Goal: Use online tool/utility: Utilize a website feature to perform a specific function

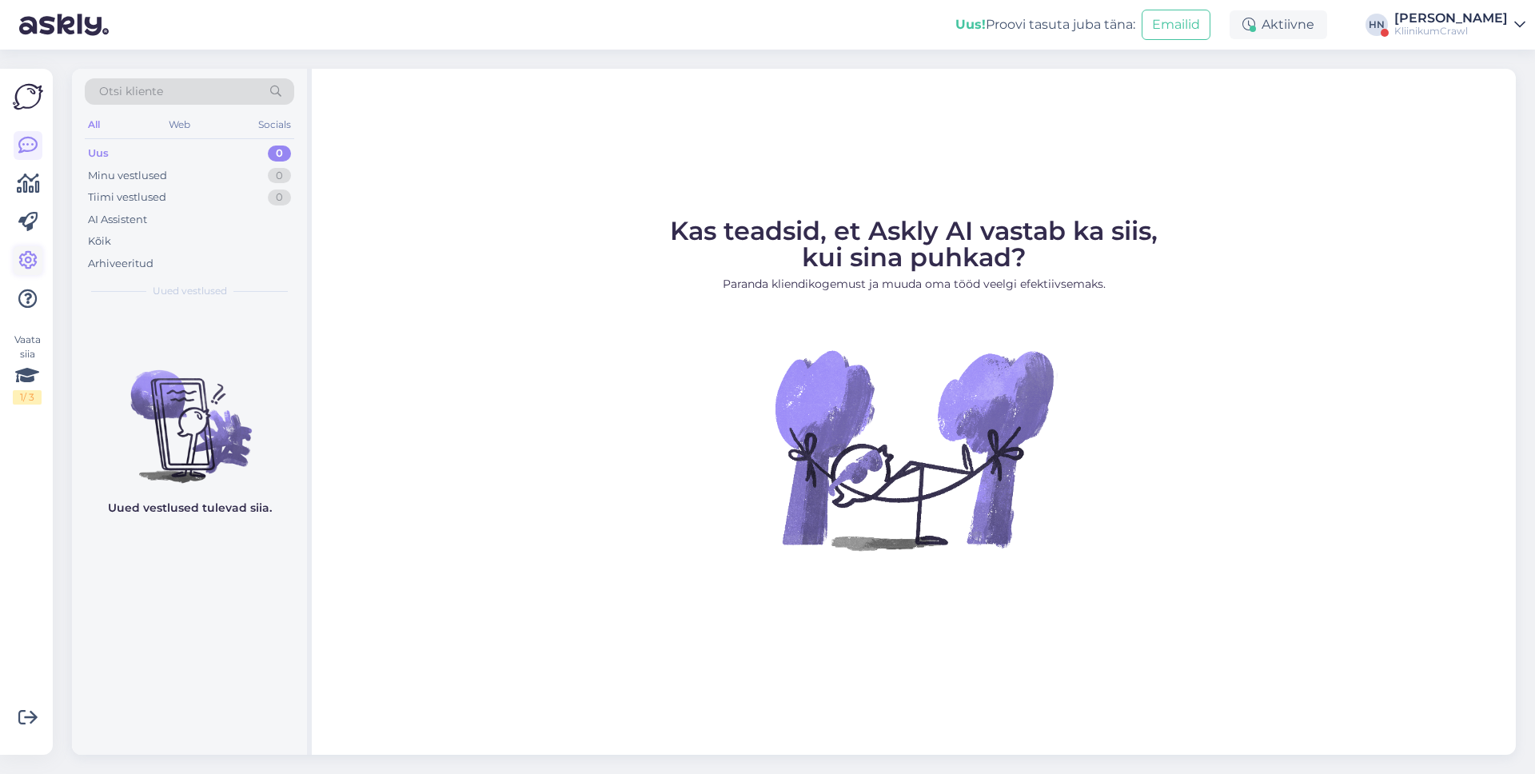
click at [33, 256] on icon at bounding box center [27, 260] width 19 height 19
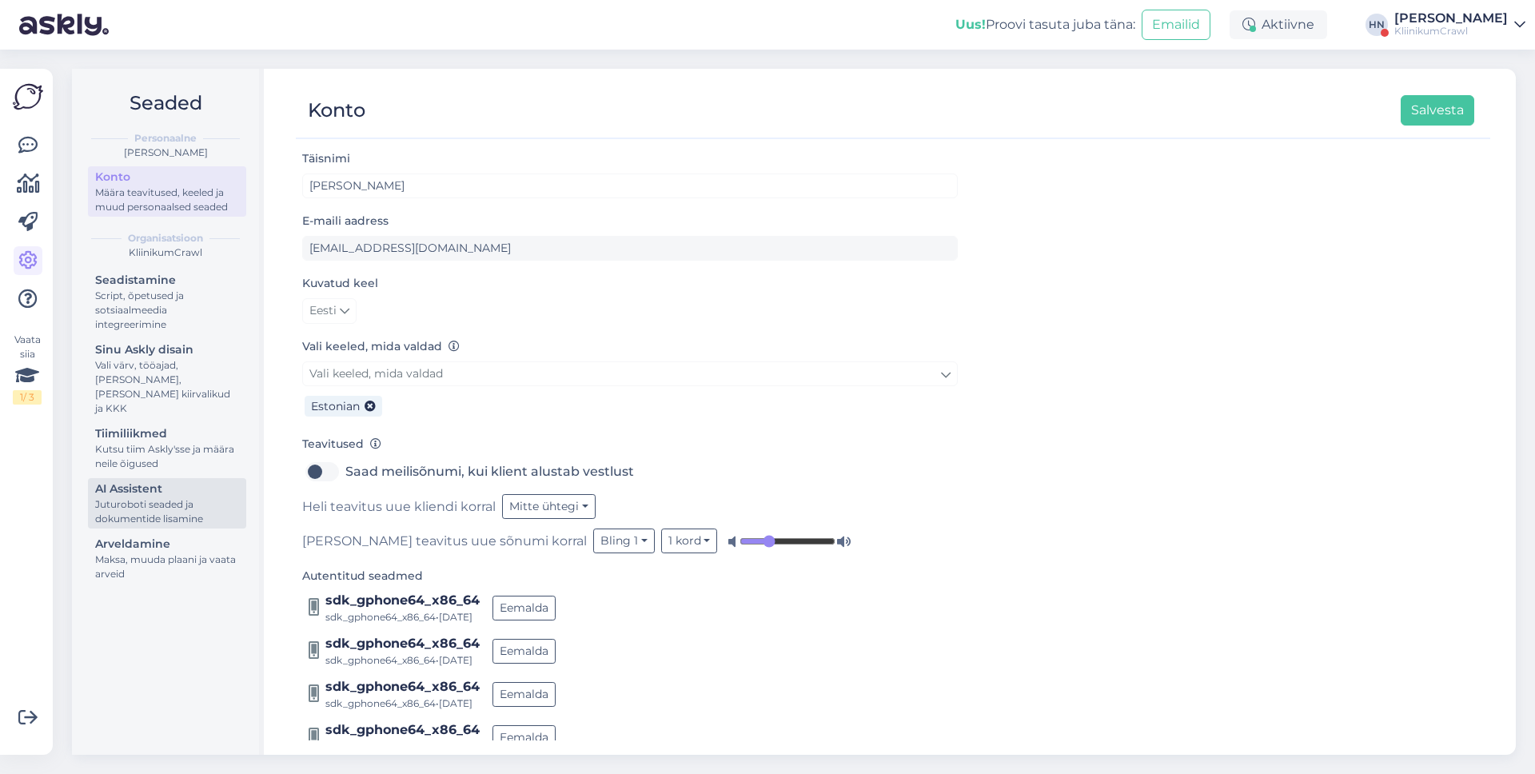
click at [134, 480] on div "AI Assistent" at bounding box center [167, 488] width 144 height 17
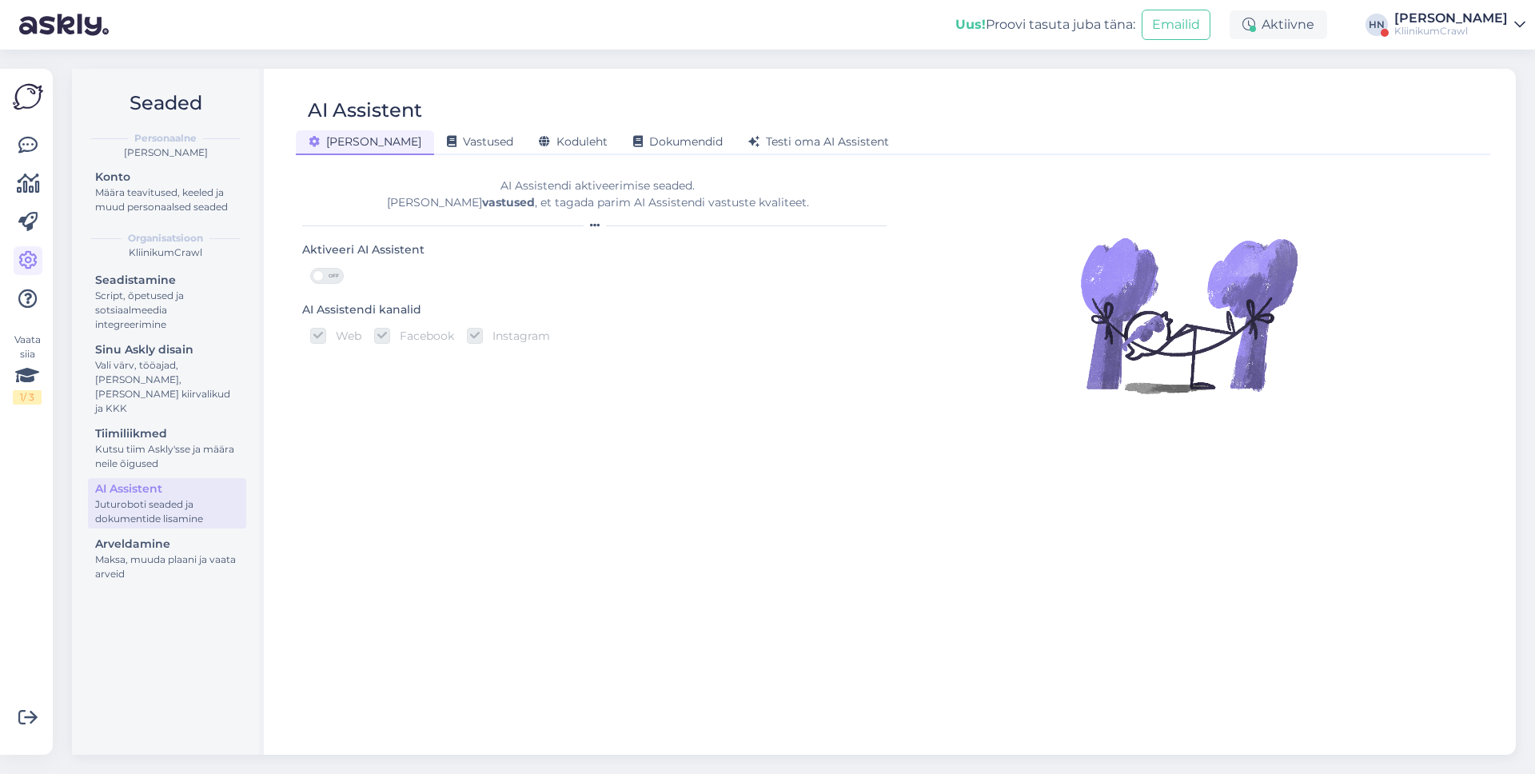
click at [511, 157] on div "AI Assistent [PERSON_NAME] Vastused Koduleht Dokumendid [PERSON_NAME] oma AI As…" at bounding box center [892, 412] width 1245 height 686
click at [511, 128] on div "[PERSON_NAME] Vastused Koduleht Dokumendid [PERSON_NAME] oma AI Assistent" at bounding box center [885, 140] width 1178 height 28
click at [539, 137] on span "Koduleht" at bounding box center [573, 141] width 69 height 14
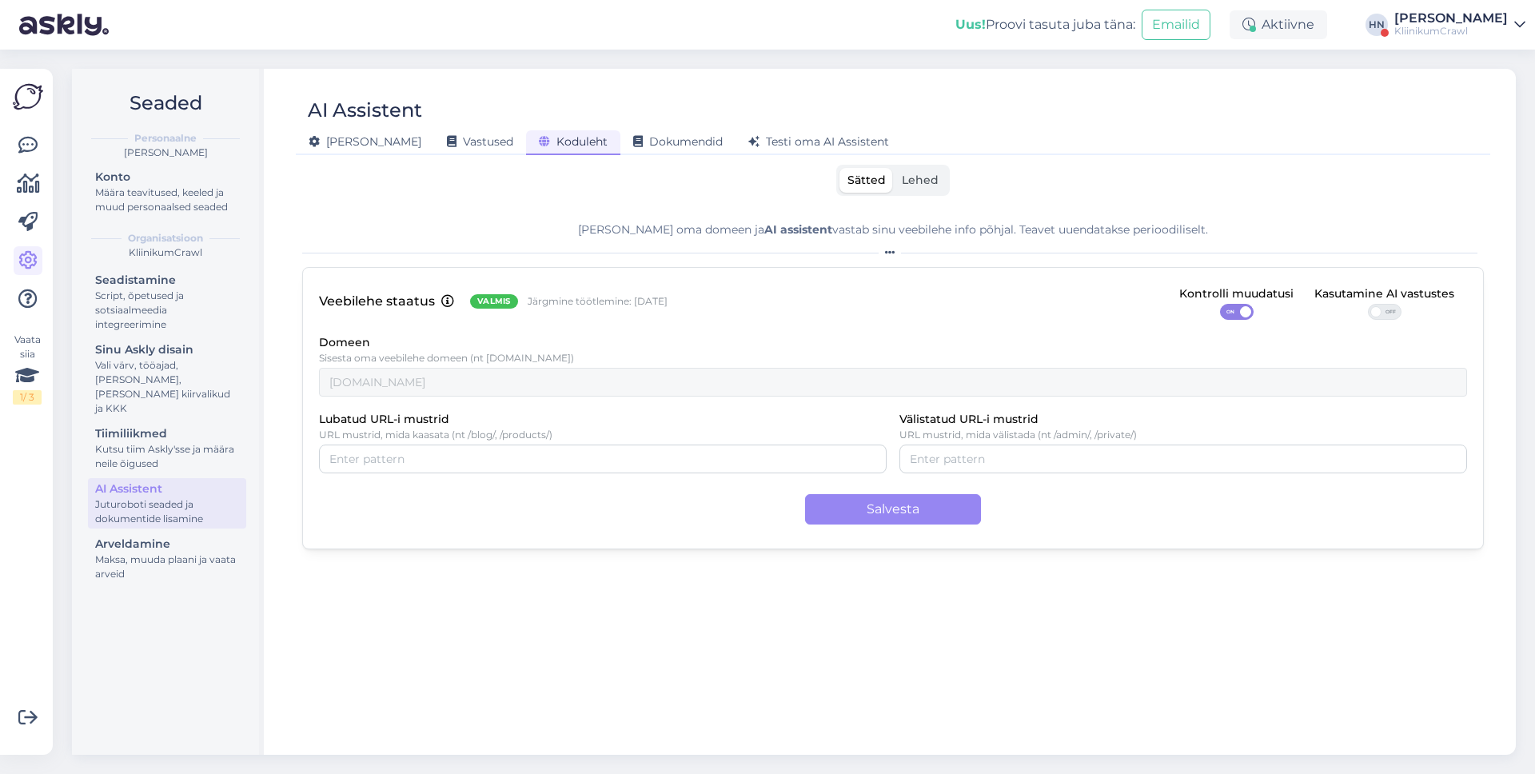
click at [907, 185] on span "Lehed" at bounding box center [920, 180] width 37 height 14
click at [894, 168] on input "Lehed" at bounding box center [894, 168] width 0 height 0
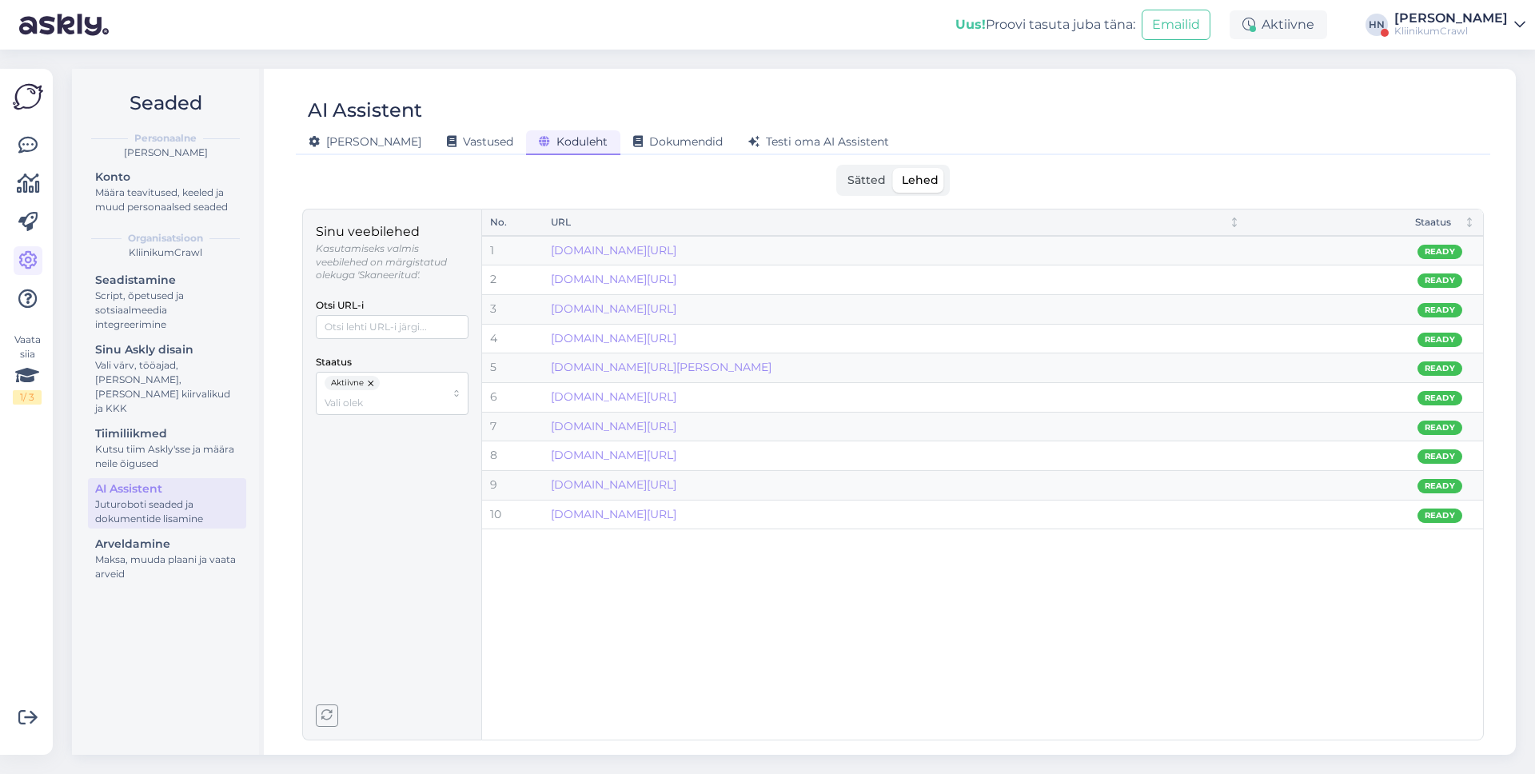
click at [330, 727] on div "Sinu veebilehed Kasutamiseks valmis veebilehed on märgistatud olekuga 'Skaneeri…" at bounding box center [391, 475] width 179 height 532
click at [1460, 26] on div "KliinikumCrawl" at bounding box center [1451, 31] width 114 height 13
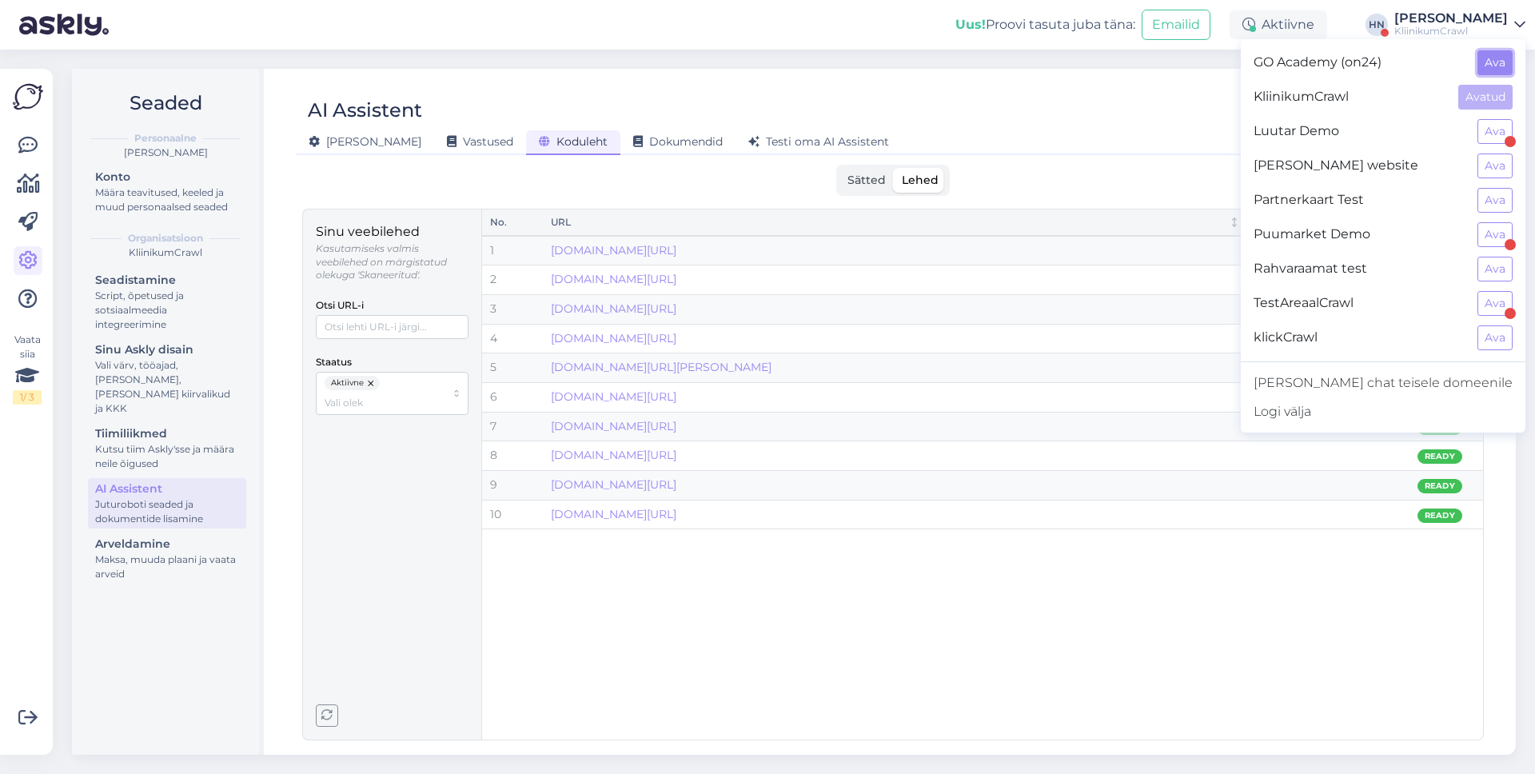
click at [1484, 70] on button "Ava" at bounding box center [1494, 62] width 35 height 25
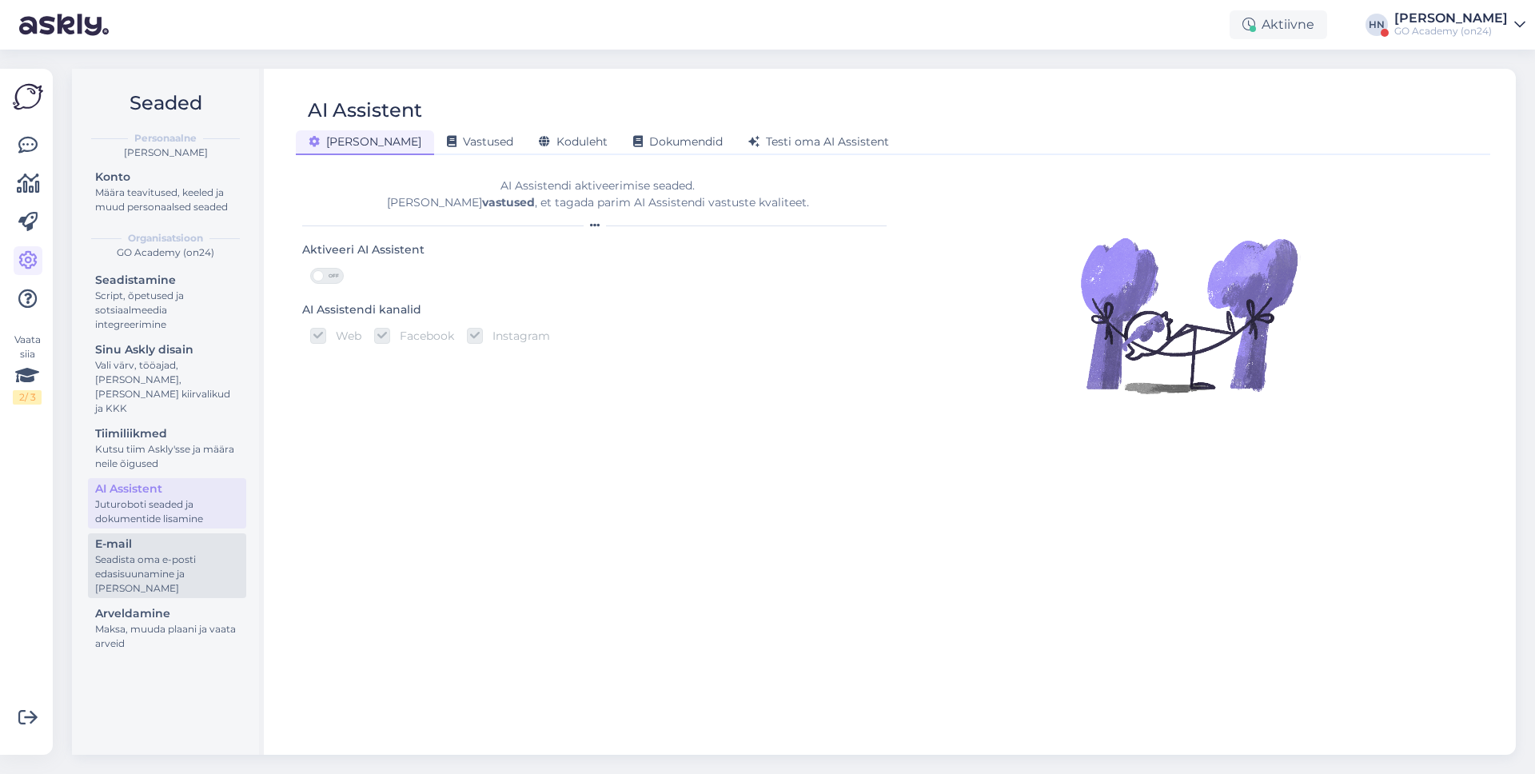
click at [177, 552] on div "Seadista oma e-posti edasisuunamine ja [PERSON_NAME]" at bounding box center [167, 573] width 144 height 43
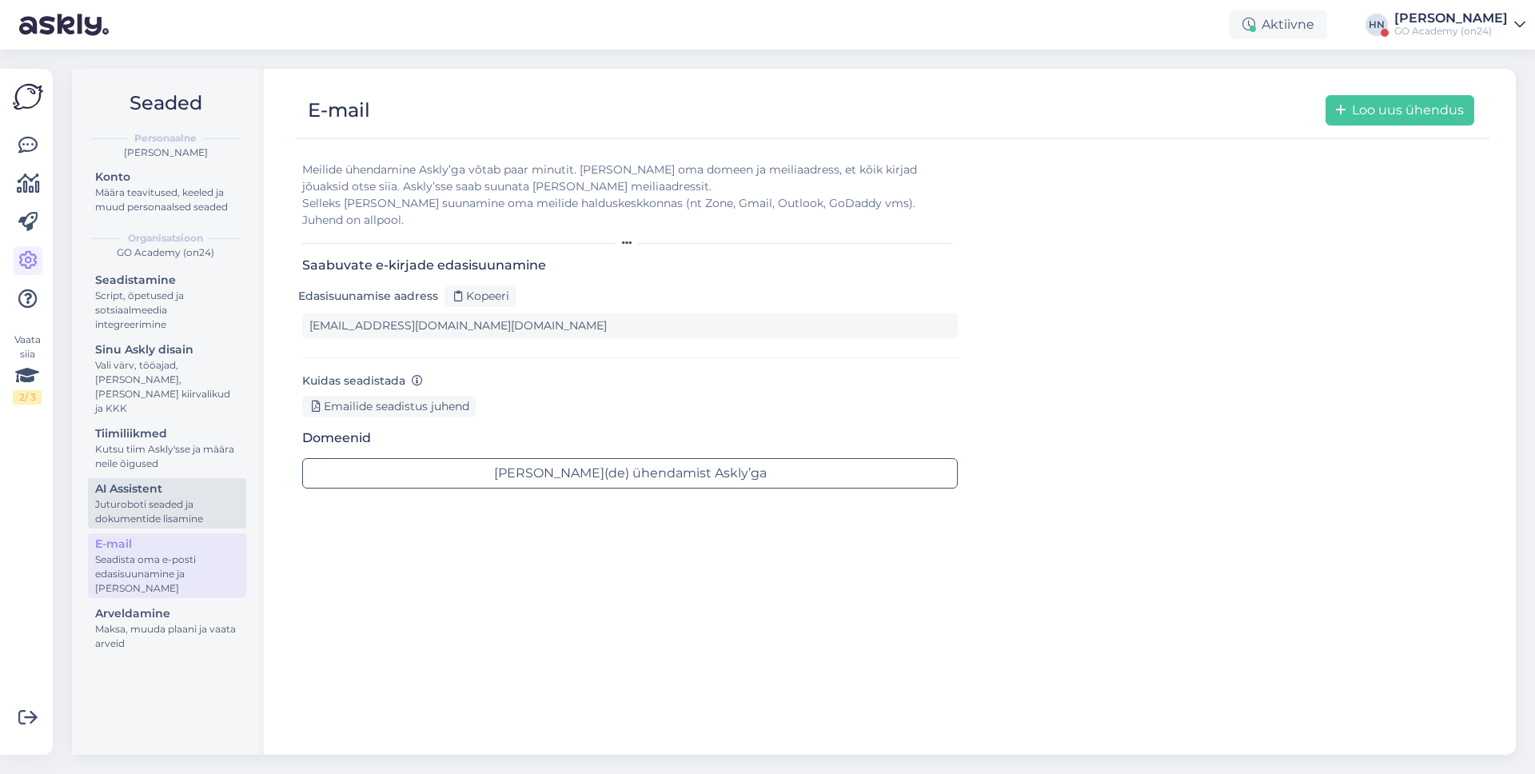
click at [189, 497] on div "Juturoboti seaded ja dokumentide lisamine" at bounding box center [167, 511] width 144 height 29
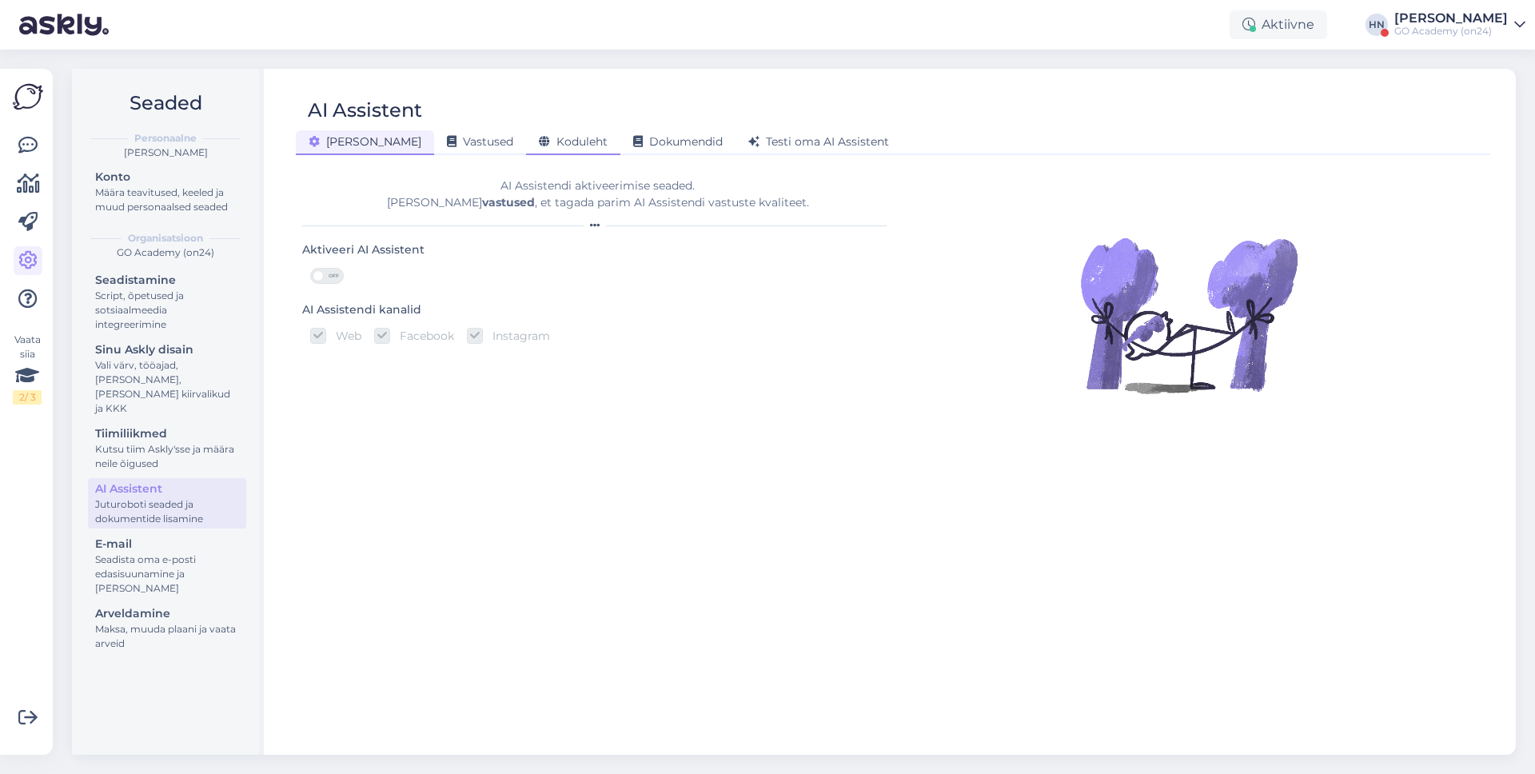
click at [526, 150] on div "Koduleht" at bounding box center [573, 142] width 94 height 25
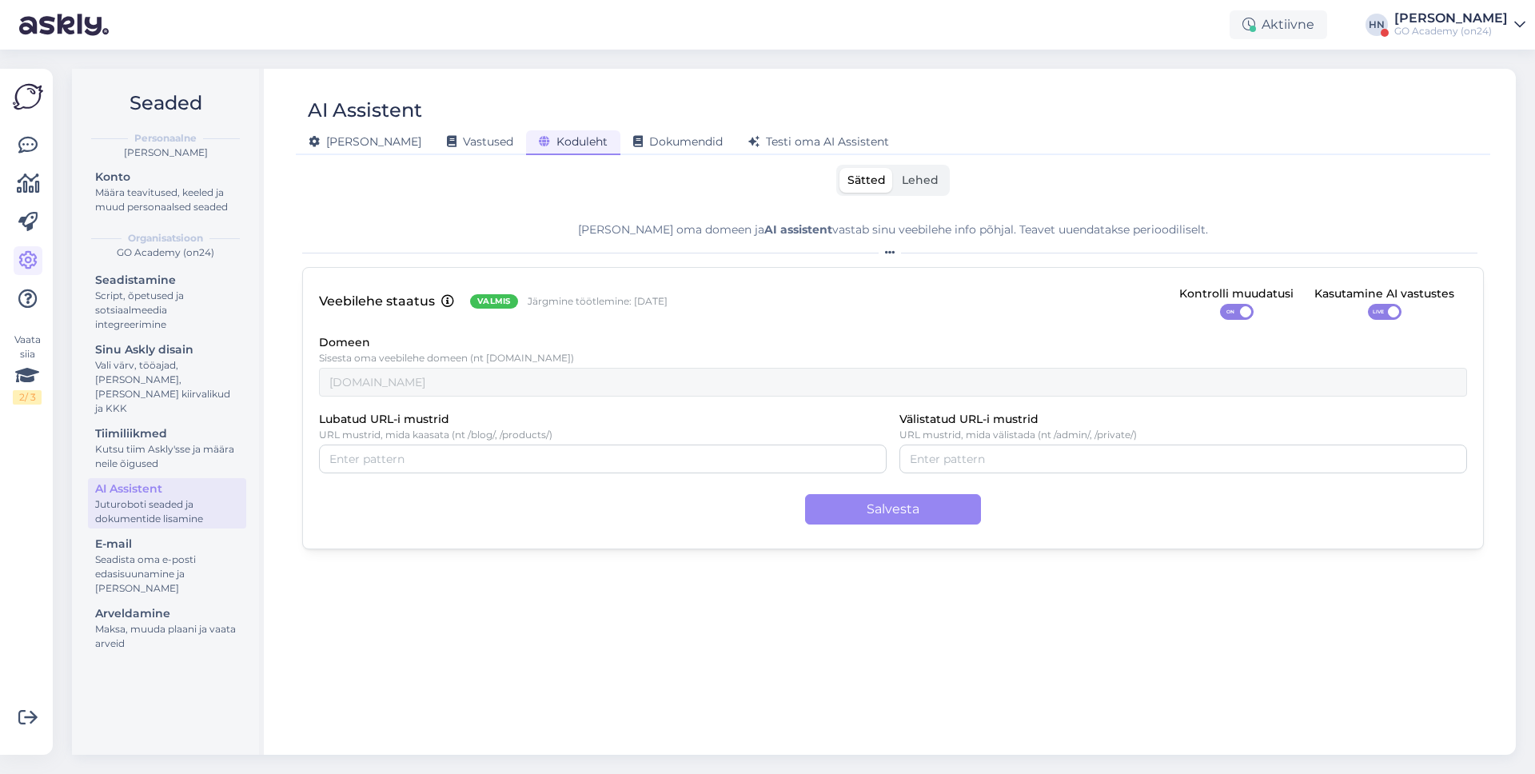
click at [923, 183] on span "Lehed" at bounding box center [920, 180] width 37 height 14
click at [894, 168] on input "Lehed" at bounding box center [894, 168] width 0 height 0
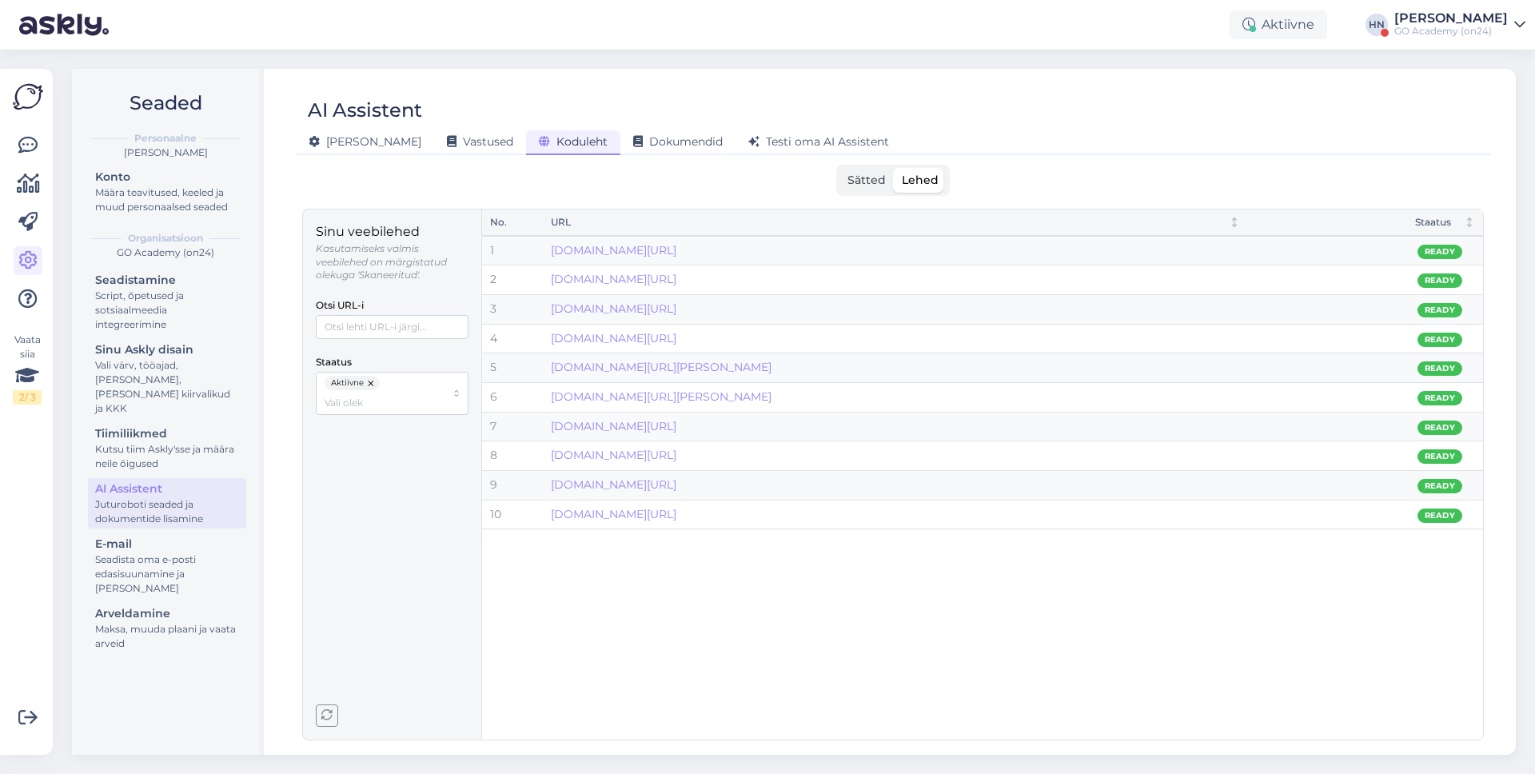
click at [1468, 45] on div "Aktiivne [PERSON_NAME] GO Academy (on24)" at bounding box center [767, 25] width 1535 height 50
click at [1468, 36] on div "GO Academy (on24)" at bounding box center [1451, 31] width 114 height 13
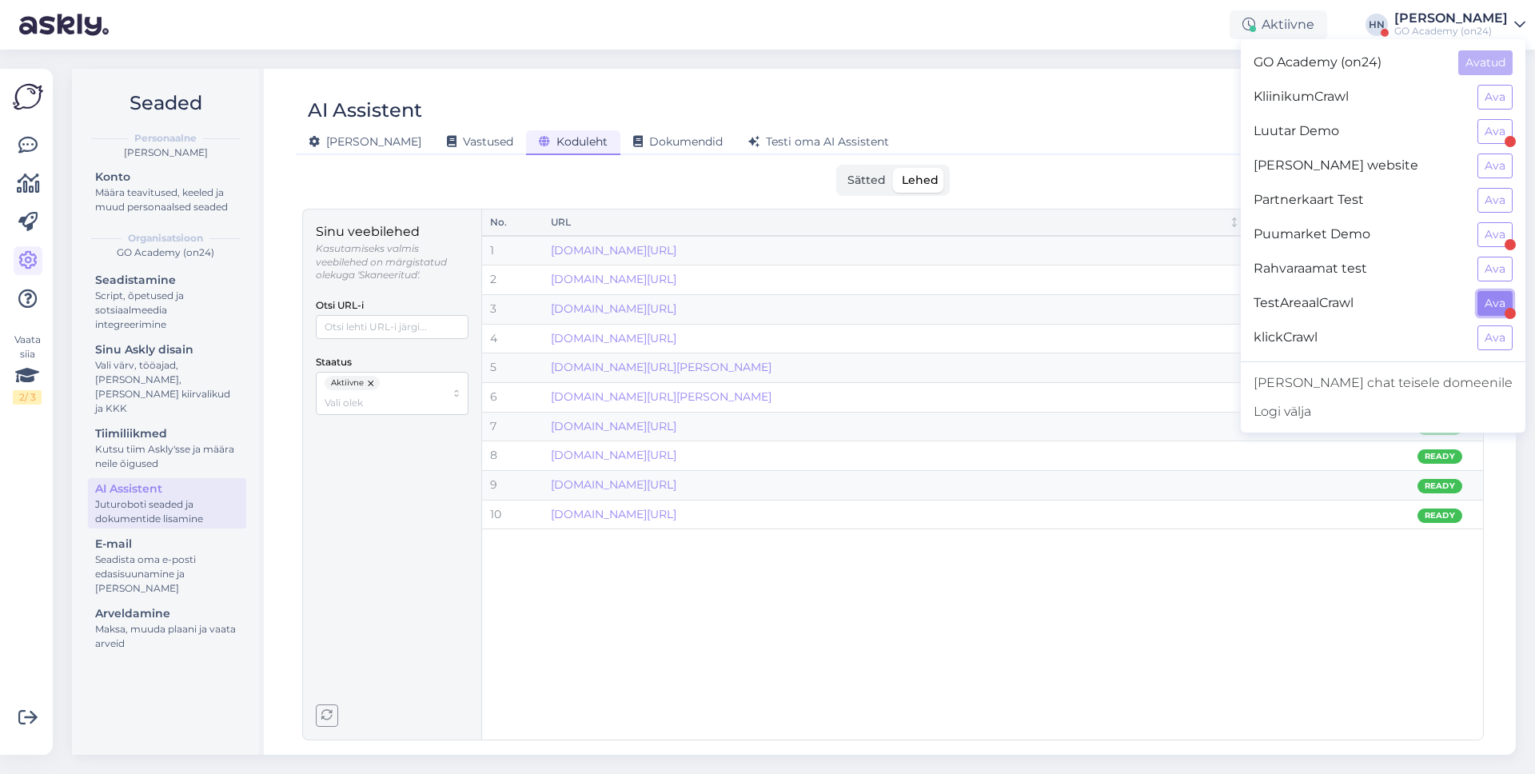
click at [1484, 307] on button "Ava" at bounding box center [1494, 303] width 35 height 25
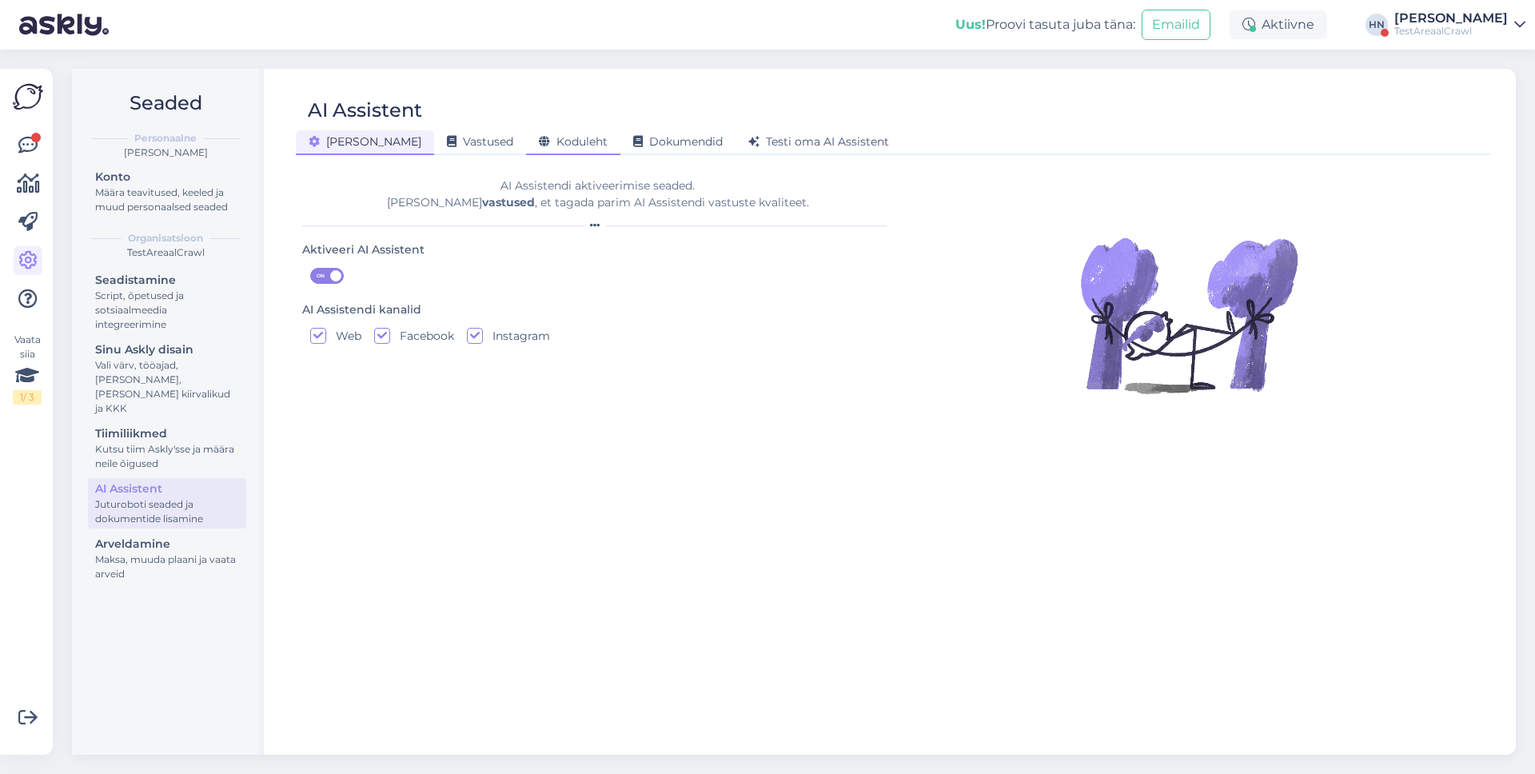
click at [539, 137] on span "Koduleht" at bounding box center [573, 141] width 69 height 14
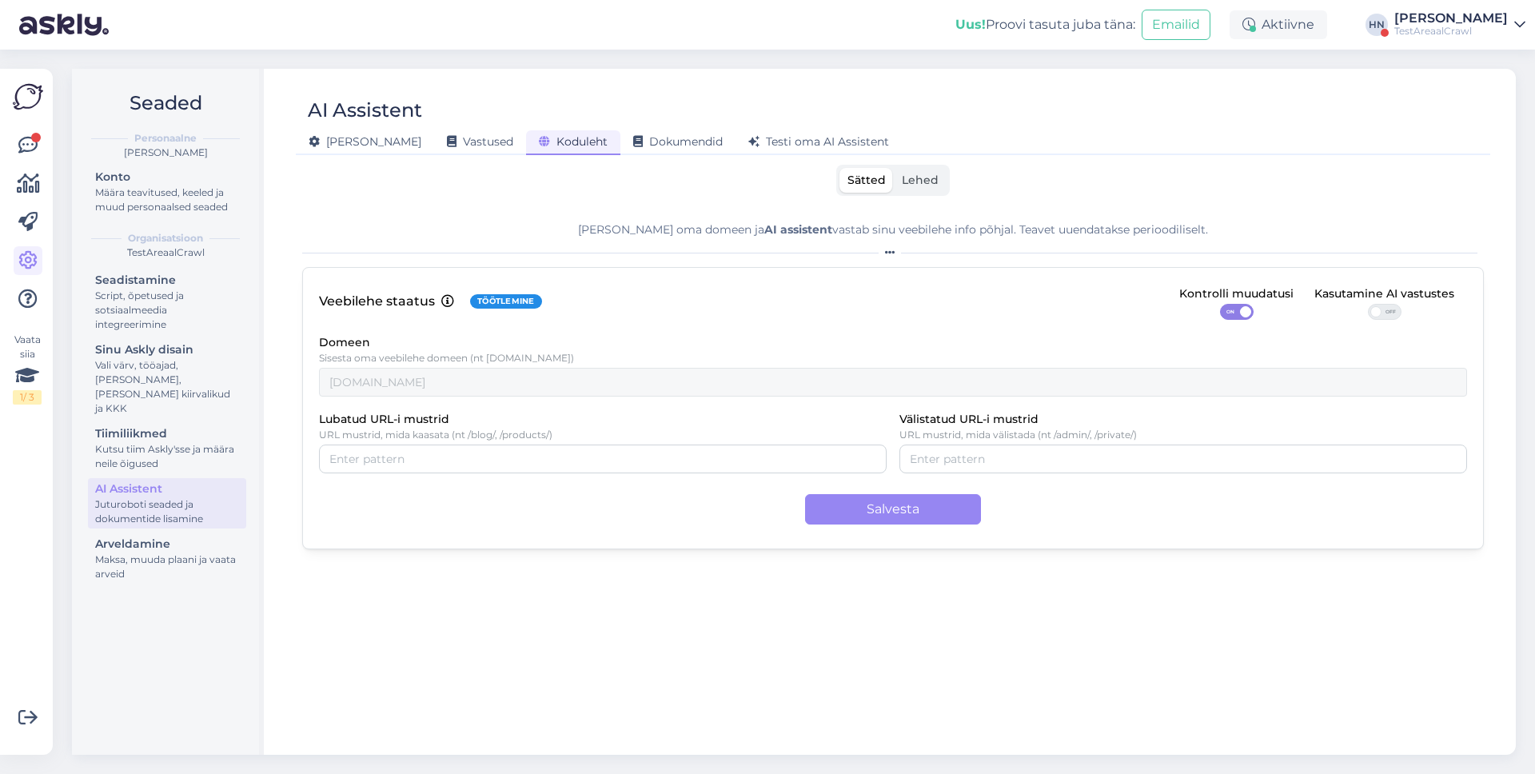
click at [915, 193] on div "Sätted Lehed" at bounding box center [893, 180] width 114 height 31
click at [919, 179] on span "Lehed" at bounding box center [920, 180] width 37 height 14
click at [894, 168] on input "Lehed" at bounding box center [894, 168] width 0 height 0
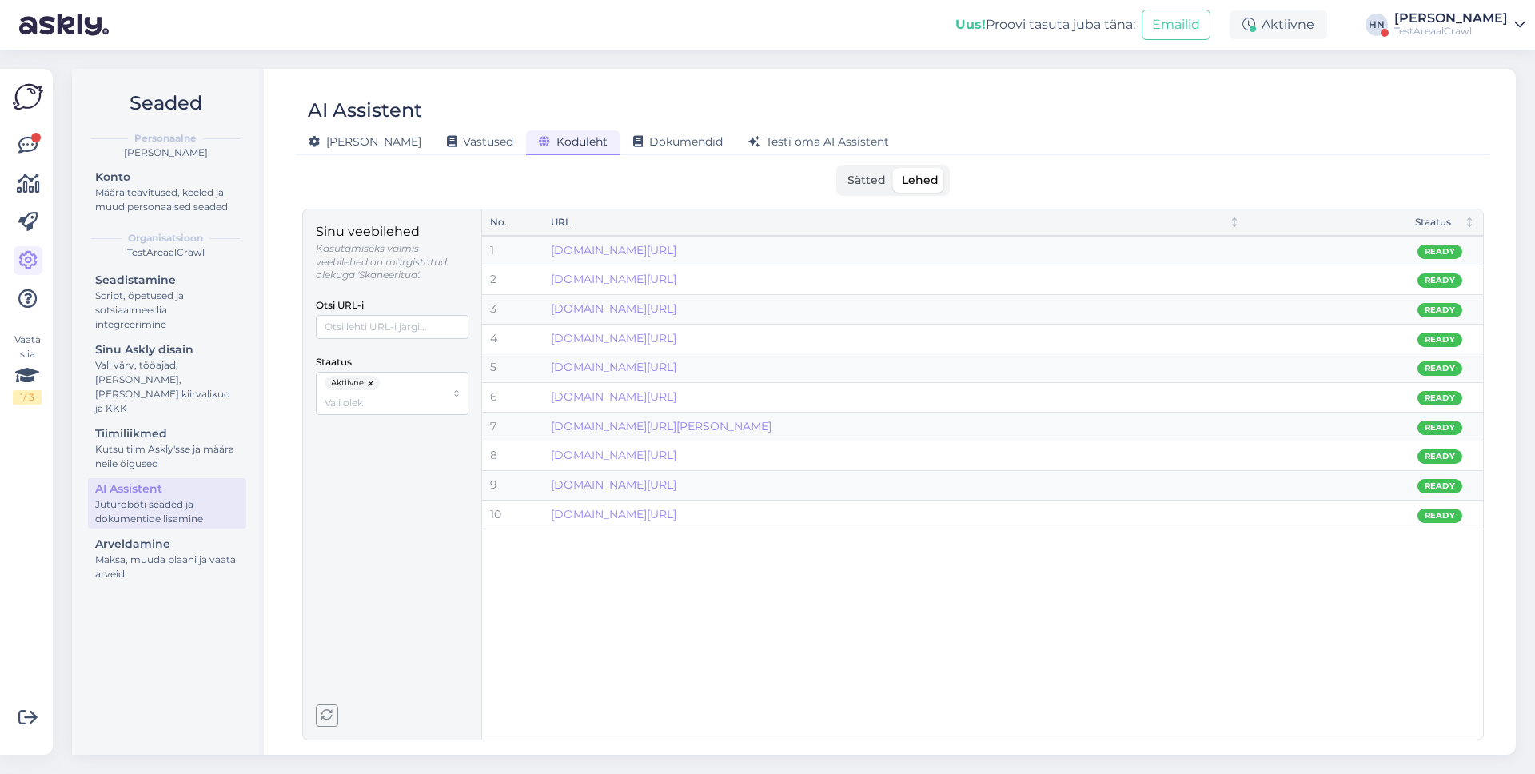
click at [331, 702] on div "Sinu veebilehed Kasutamiseks valmis veebilehed on märgistatud olekuga 'Skaneeri…" at bounding box center [392, 474] width 153 height 504
click at [329, 710] on icon "button" at bounding box center [326, 715] width 11 height 11
click at [1394, 69] on div "AI Assistent [PERSON_NAME] Vastused Koduleht Dokumendid [PERSON_NAME] oma AI As…" at bounding box center [892, 412] width 1245 height 686
click at [1433, 38] on div "Uus! Proovi tasuta [PERSON_NAME]: Emailid Aktiivne [PERSON_NAME] TestAreaalCrawl" at bounding box center [767, 25] width 1535 height 50
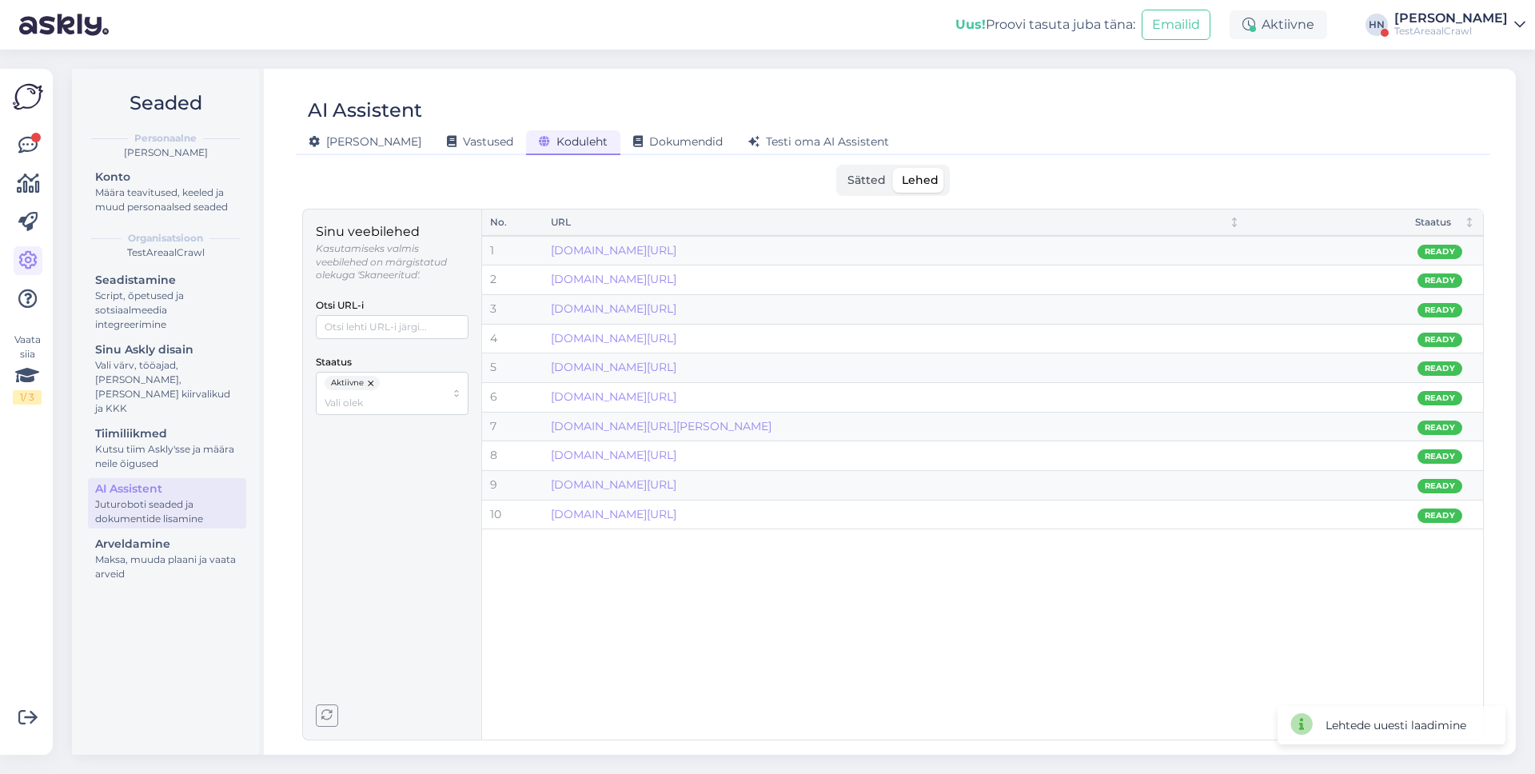
click at [1438, 27] on div "TestAreaalCrawl" at bounding box center [1451, 31] width 114 height 13
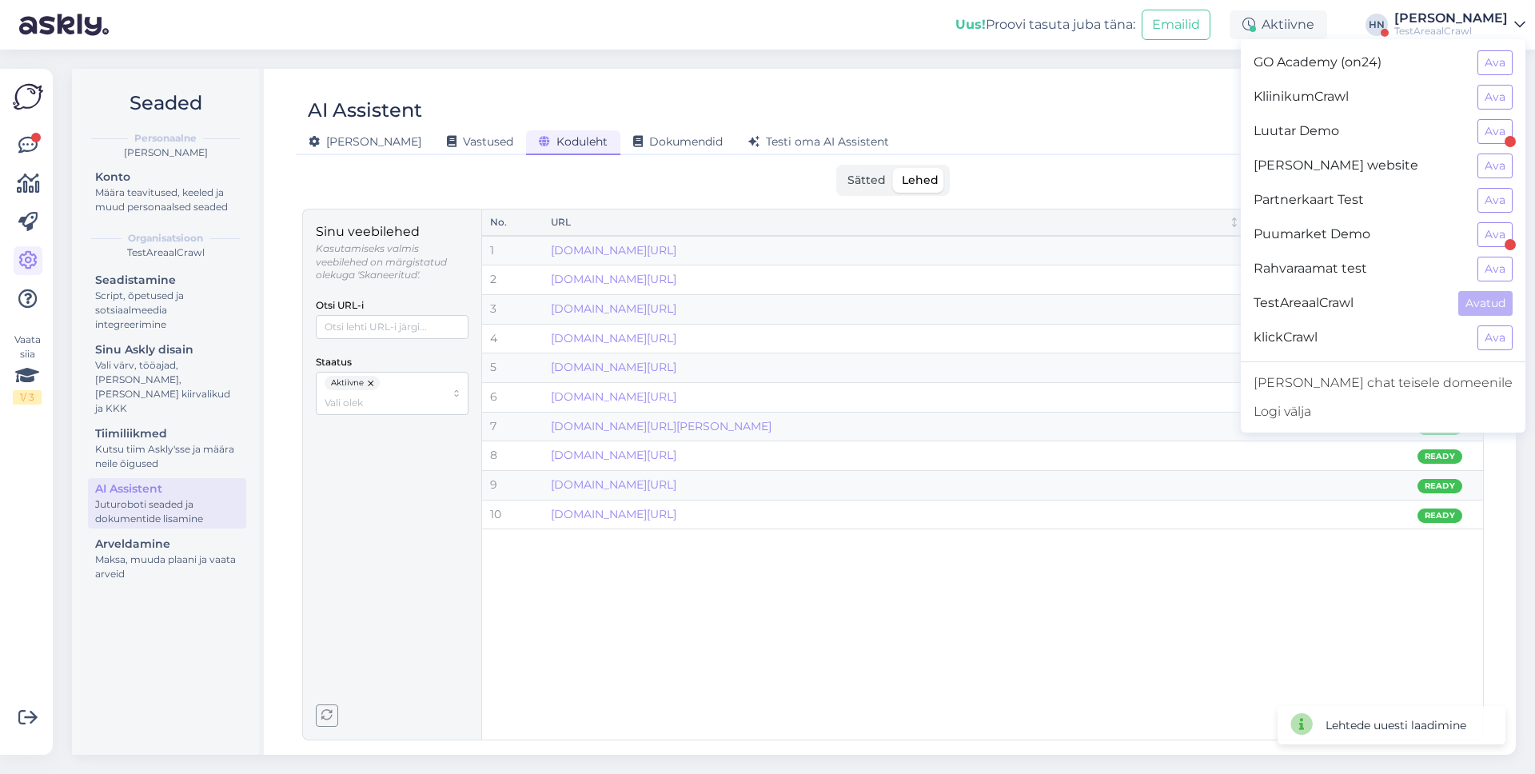
click at [1475, 336] on div "klickCrawl Ava" at bounding box center [1383, 338] width 285 height 34
click at [1483, 252] on div "Rahvaraamat test Ava" at bounding box center [1383, 269] width 285 height 34
click at [1483, 259] on button "Ava" at bounding box center [1494, 269] width 35 height 25
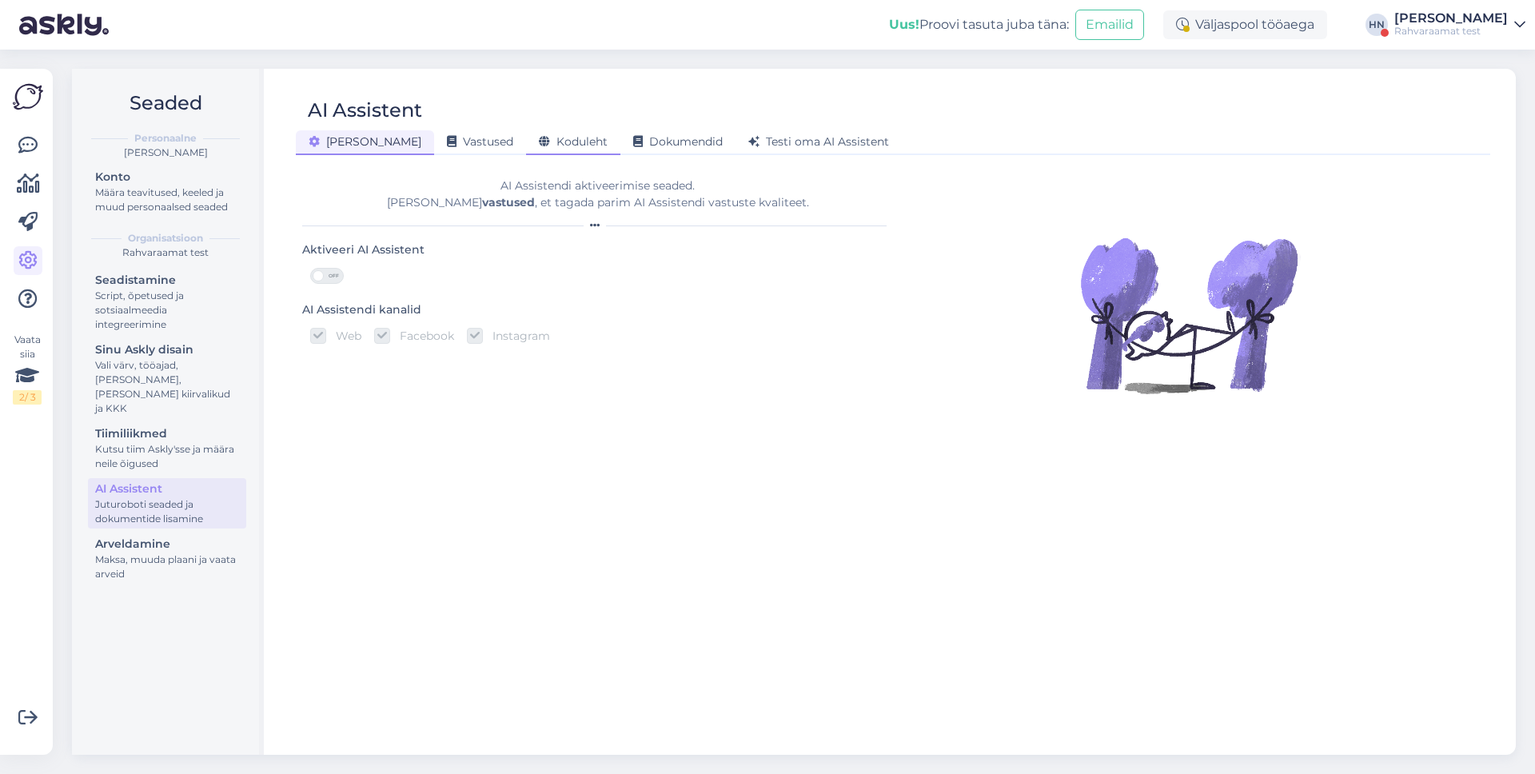
click at [526, 130] on div "Koduleht" at bounding box center [573, 142] width 94 height 25
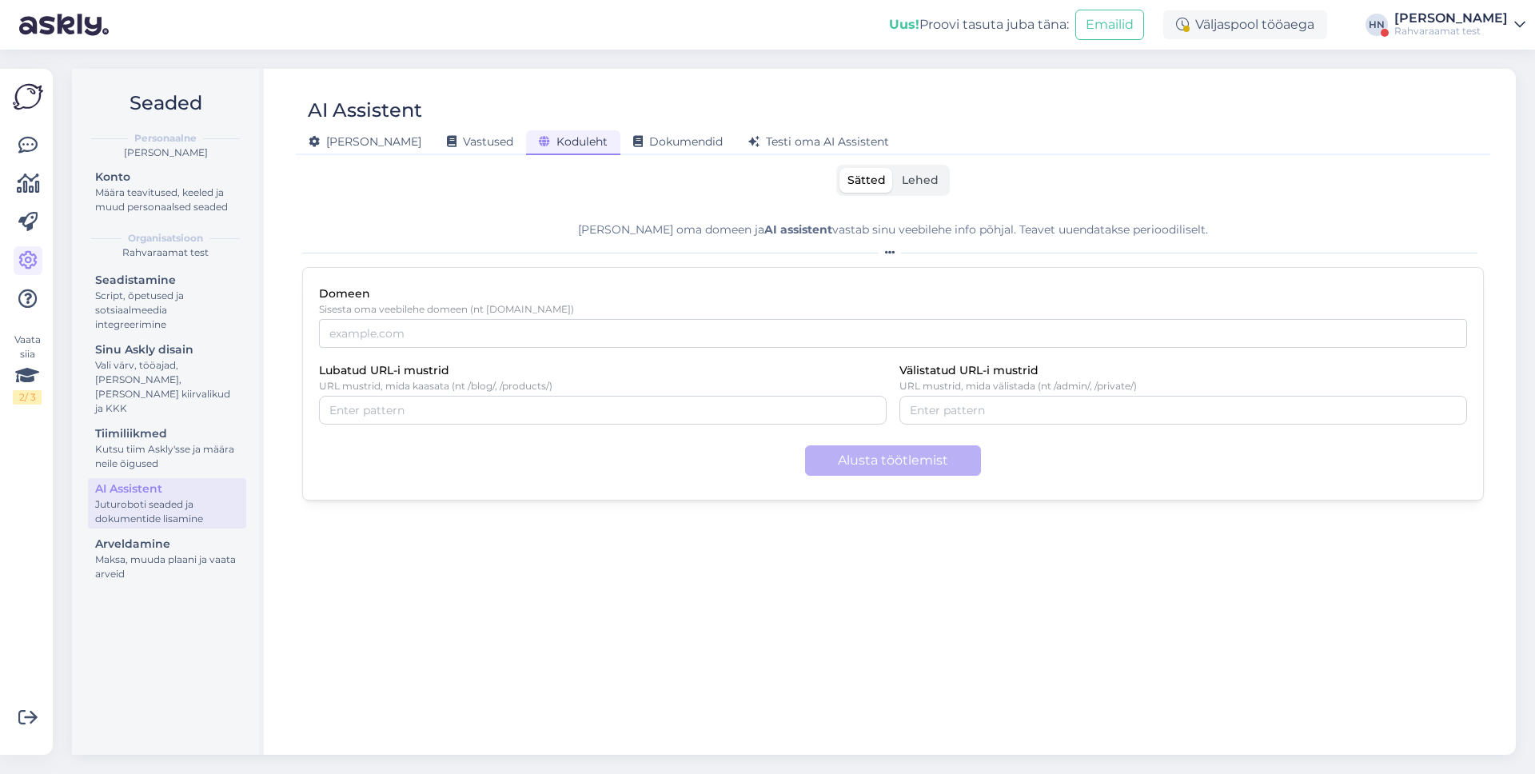
click at [904, 173] on span "Lehed" at bounding box center [920, 180] width 37 height 14
click at [894, 168] on input "Lehed" at bounding box center [894, 168] width 0 height 0
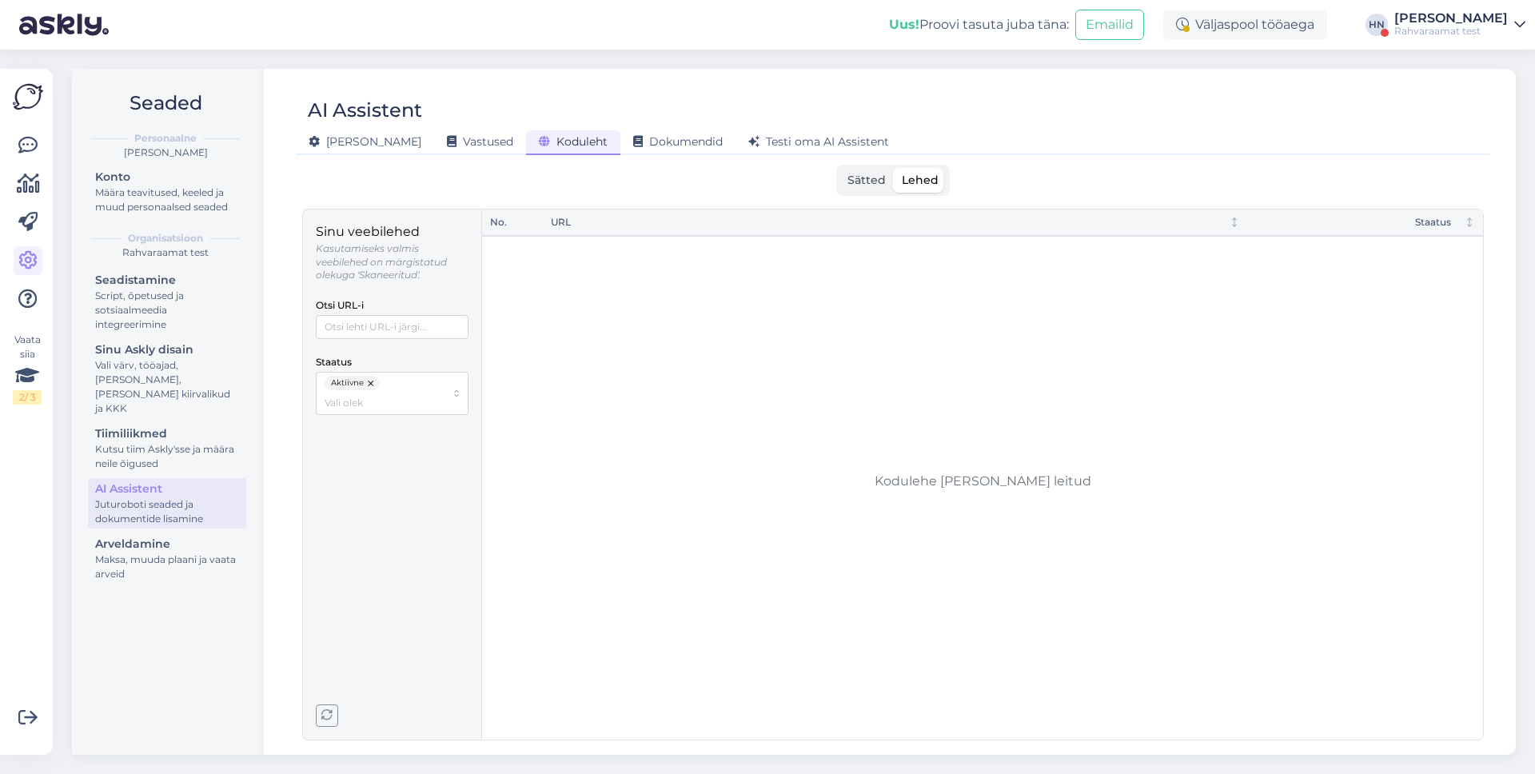
click at [1486, 16] on div "[PERSON_NAME]" at bounding box center [1451, 18] width 114 height 13
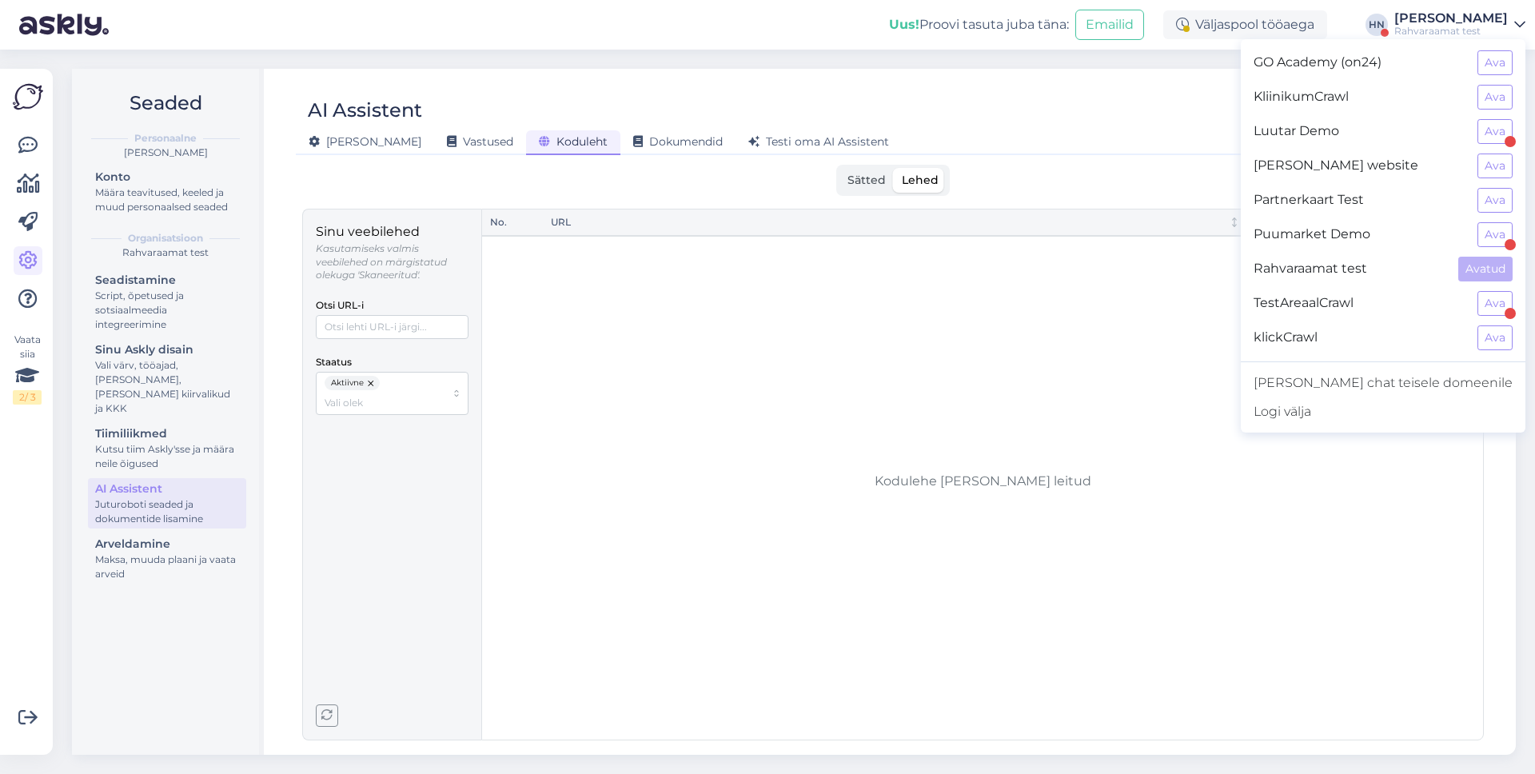
click at [1513, 232] on div "Puumarket Demo Ava" at bounding box center [1383, 234] width 285 height 34
click at [1483, 233] on button "Ava" at bounding box center [1494, 234] width 35 height 25
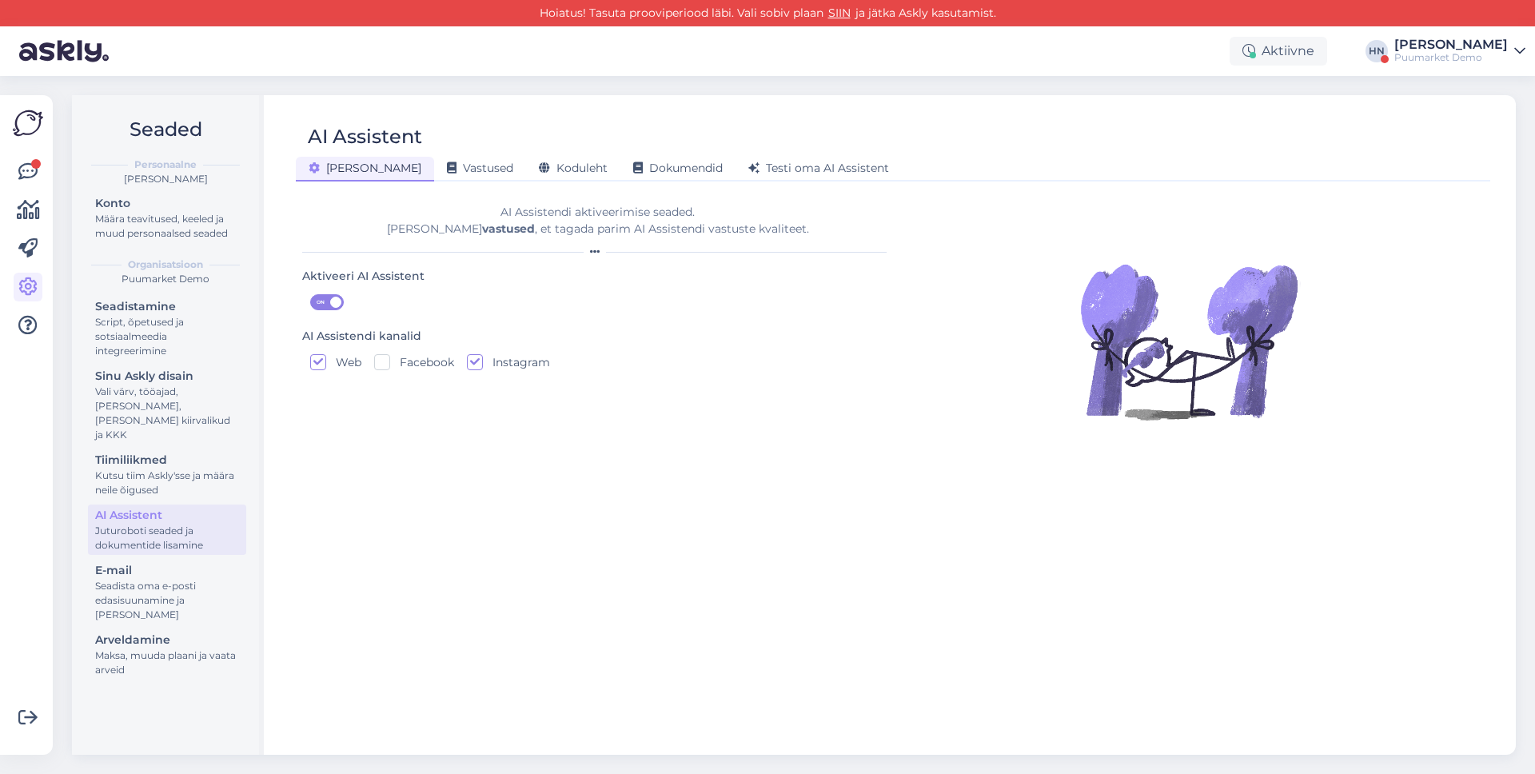
click at [518, 181] on div "AI Assistent [PERSON_NAME] Vastused Koduleht Dokumendid [PERSON_NAME] oma AI As…" at bounding box center [892, 425] width 1245 height 660
click at [539, 174] on span "Koduleht" at bounding box center [573, 168] width 69 height 14
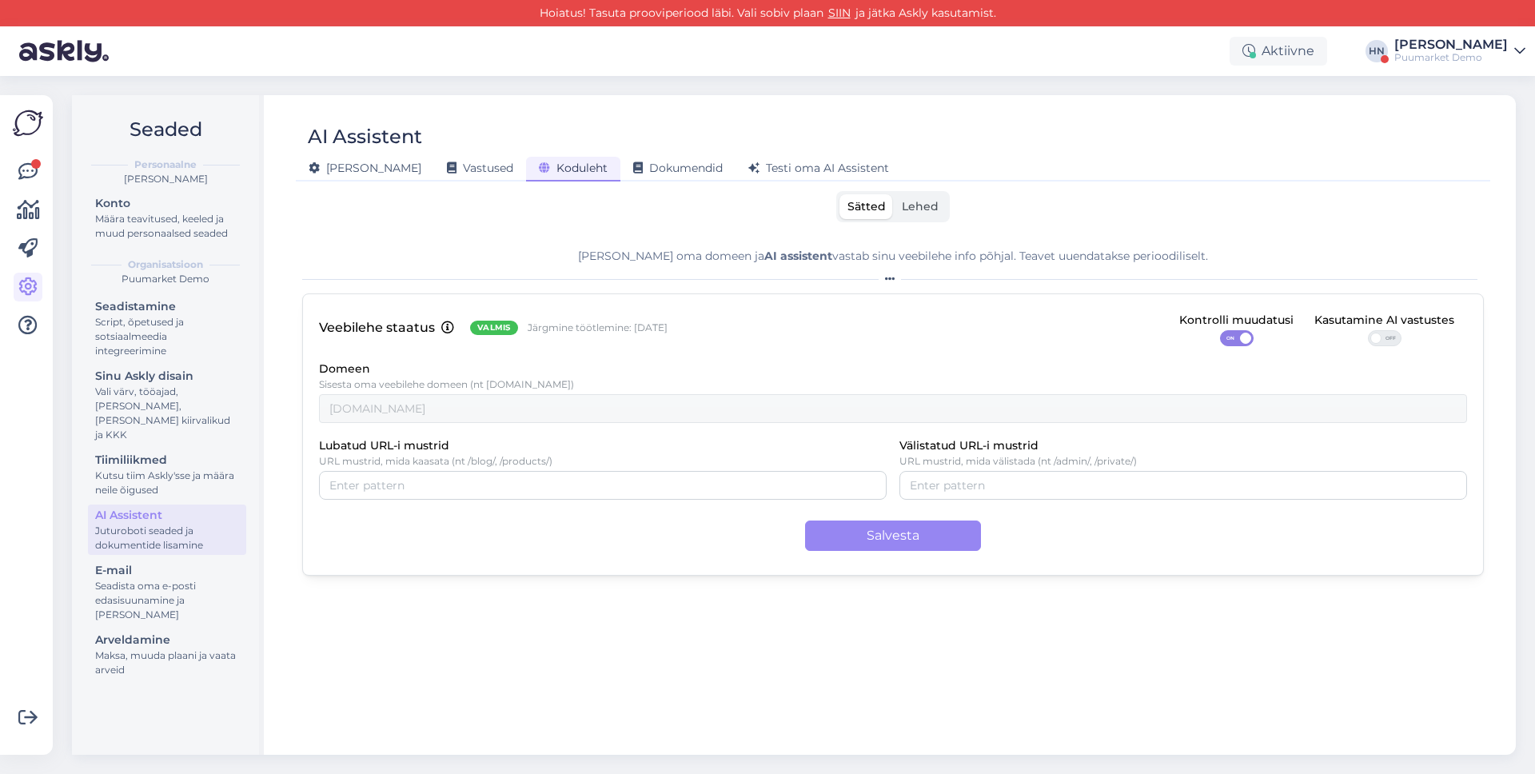
click at [926, 210] on span "Lehed" at bounding box center [920, 206] width 37 height 14
click at [894, 194] on input "Lehed" at bounding box center [894, 194] width 0 height 0
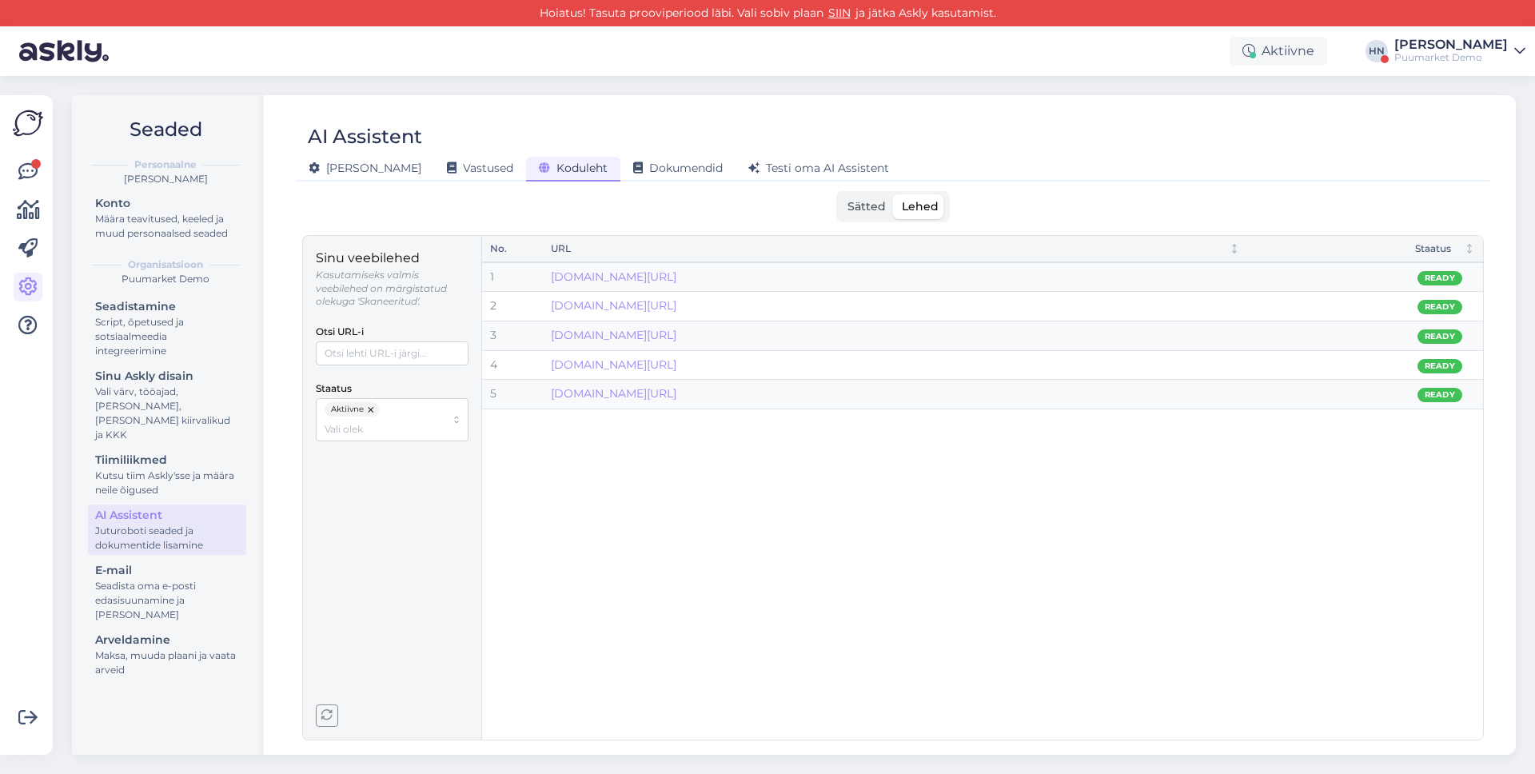
click at [329, 729] on div "Sinu veebilehed Kasutamiseks valmis veebilehed on märgistatud olekuga 'Skaneeri…" at bounding box center [391, 487] width 179 height 505
click at [329, 721] on icon "button" at bounding box center [326, 715] width 11 height 11
click at [371, 409] on button "button" at bounding box center [372, 409] width 16 height 14
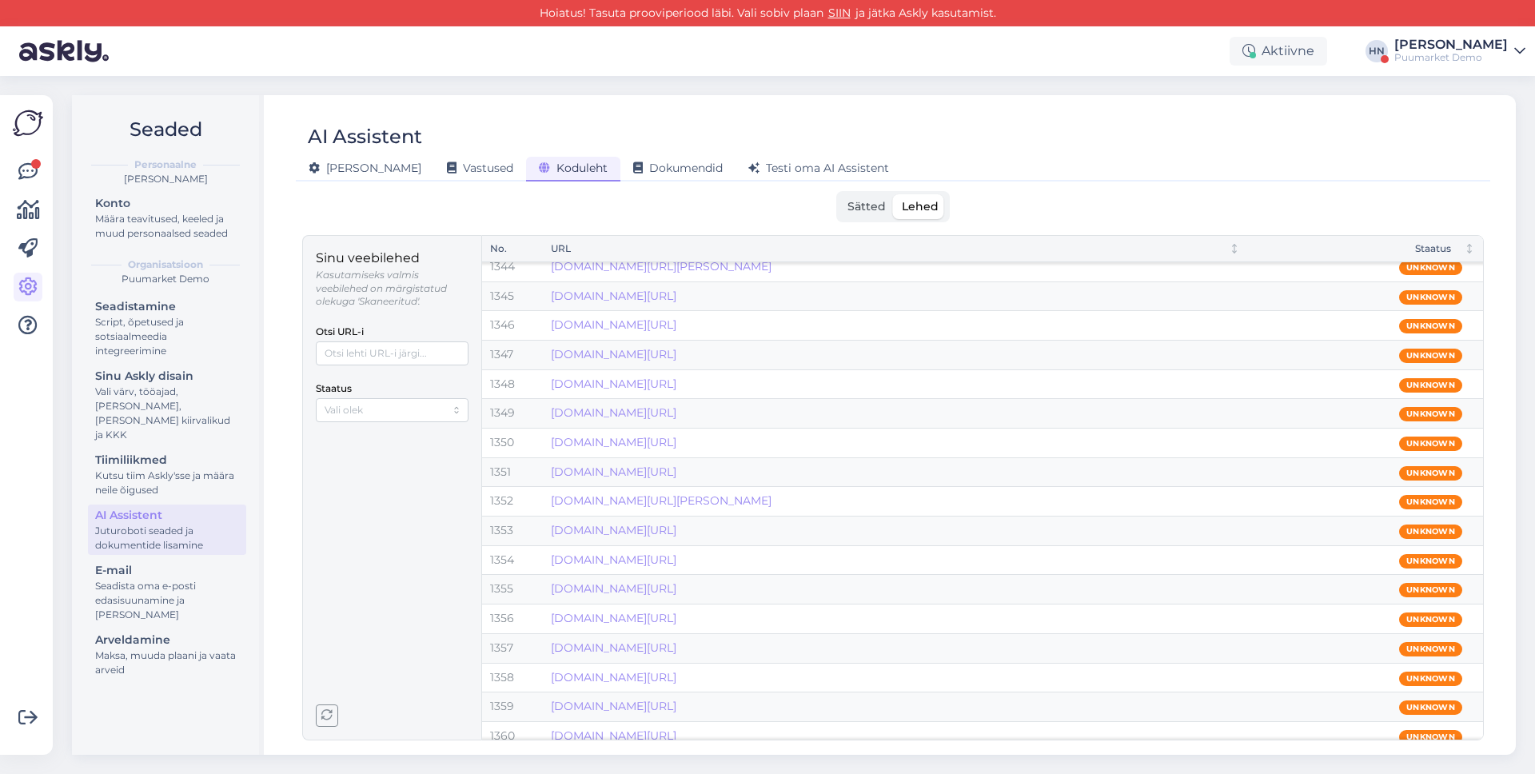
scroll to position [39410, 0]
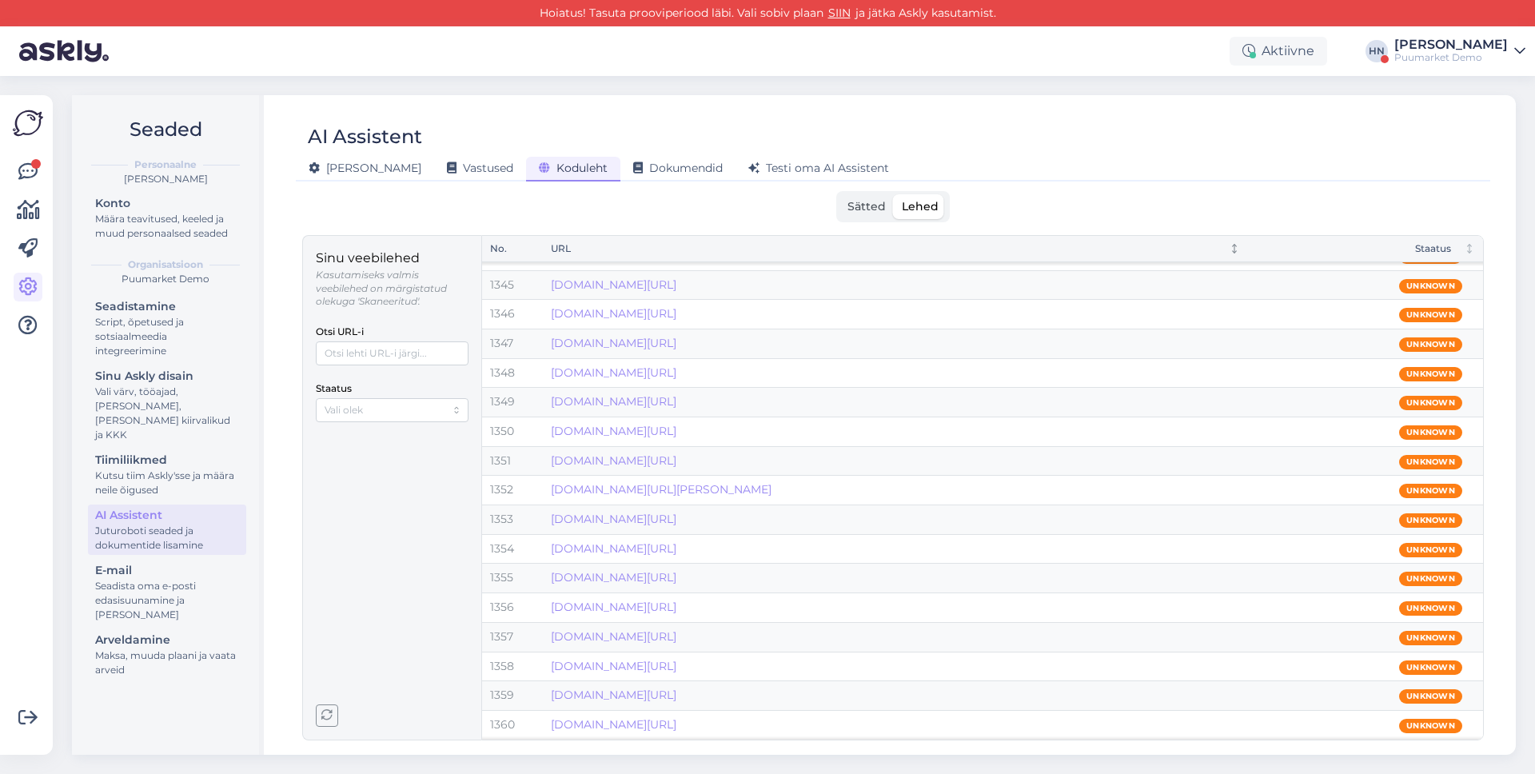
click at [771, 250] on div "URL" at bounding box center [883, 248] width 665 height 15
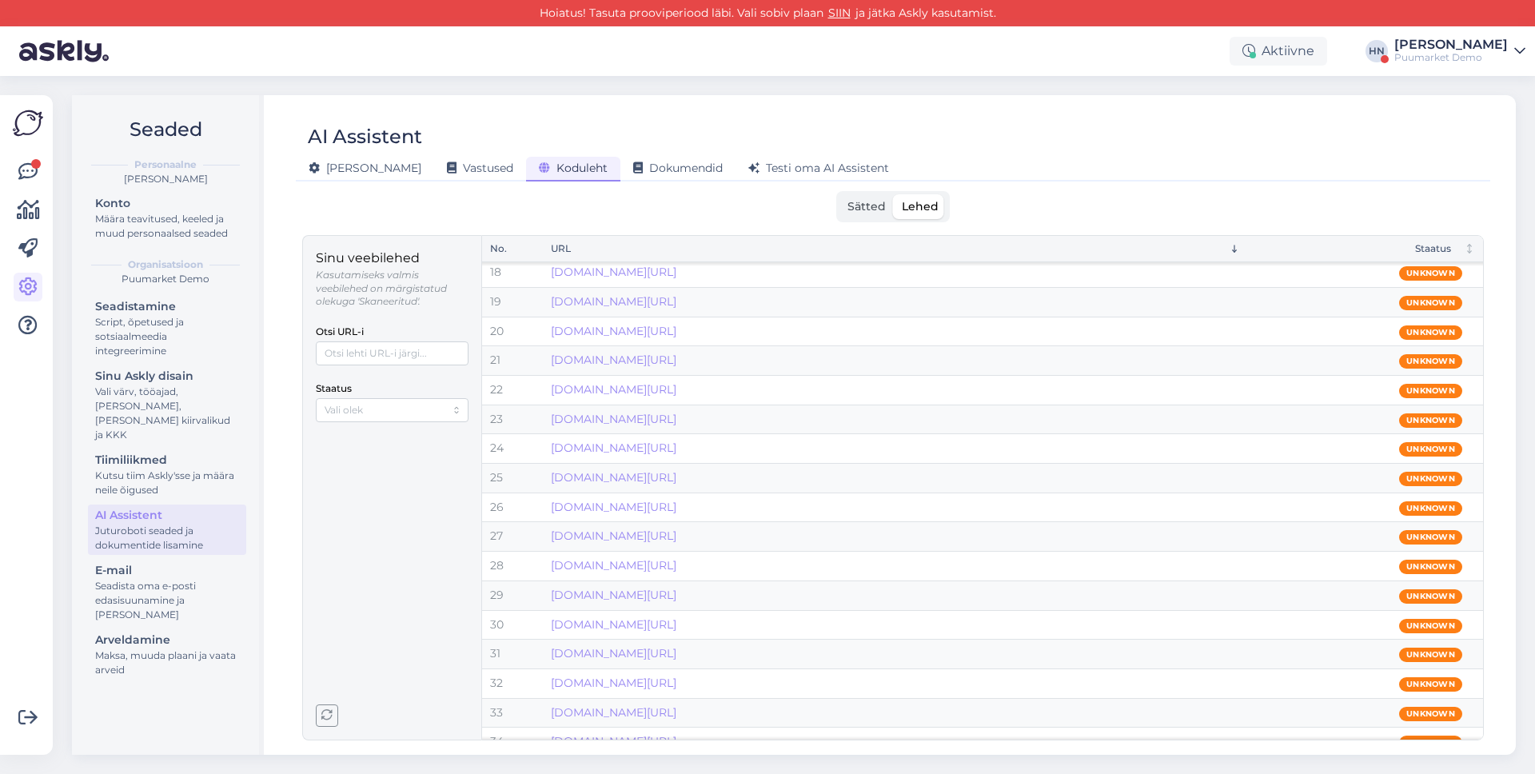
scroll to position [0, 0]
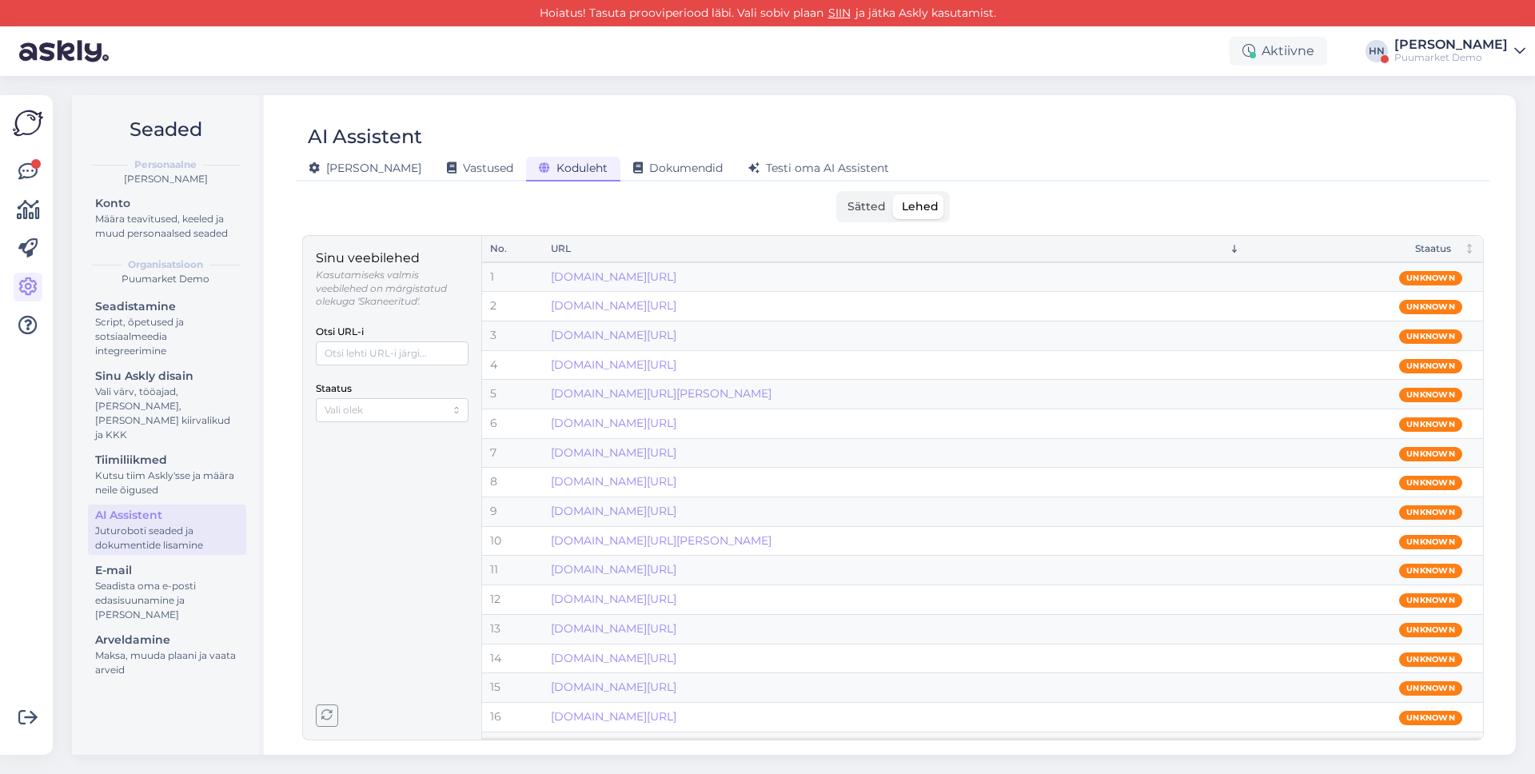
click at [1227, 253] on div "URL" at bounding box center [895, 248] width 689 height 15
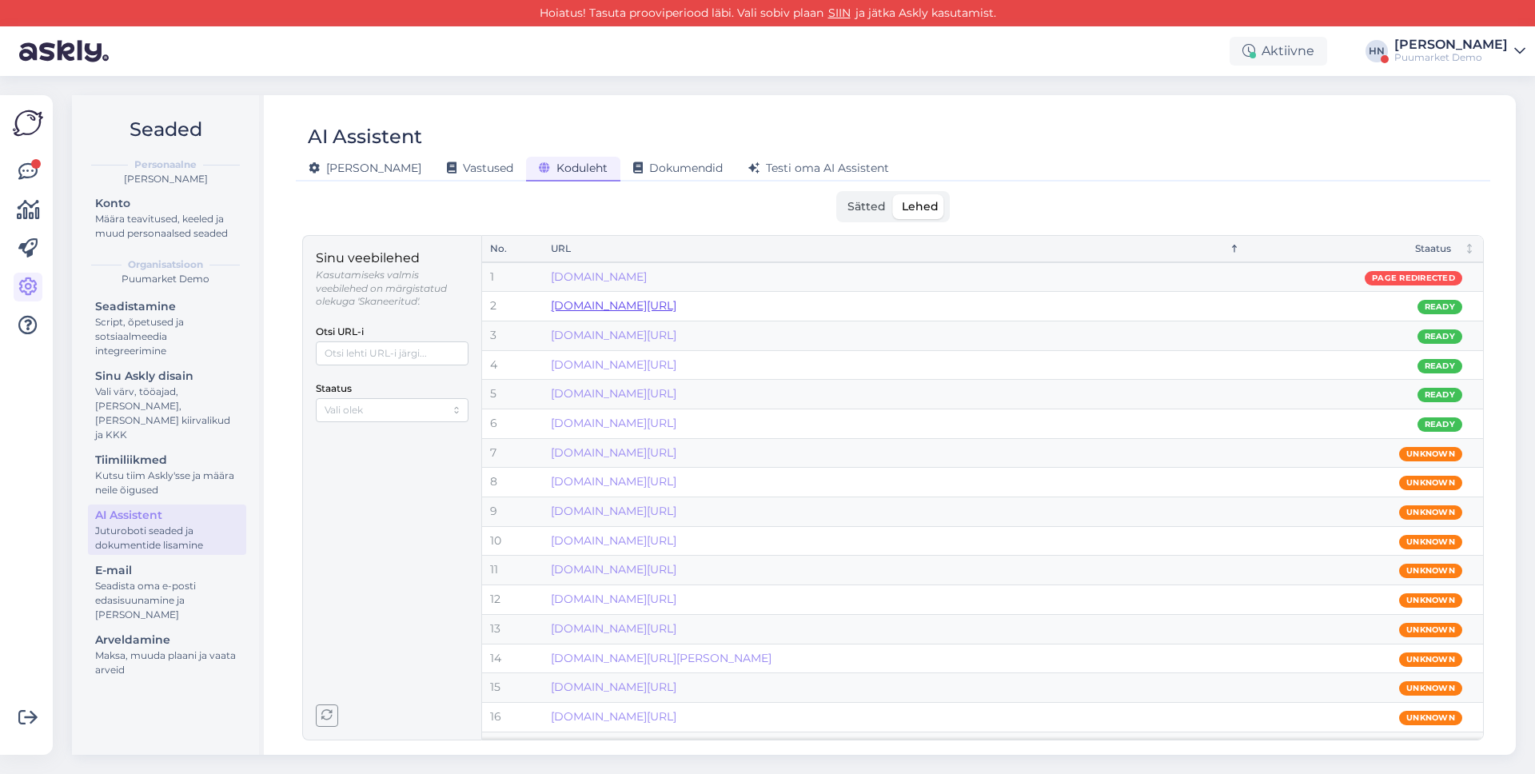
click at [608, 305] on link "[DOMAIN_NAME][URL]" at bounding box center [614, 305] width 126 height 14
click at [1474, 38] on div "[PERSON_NAME]" at bounding box center [1451, 44] width 114 height 13
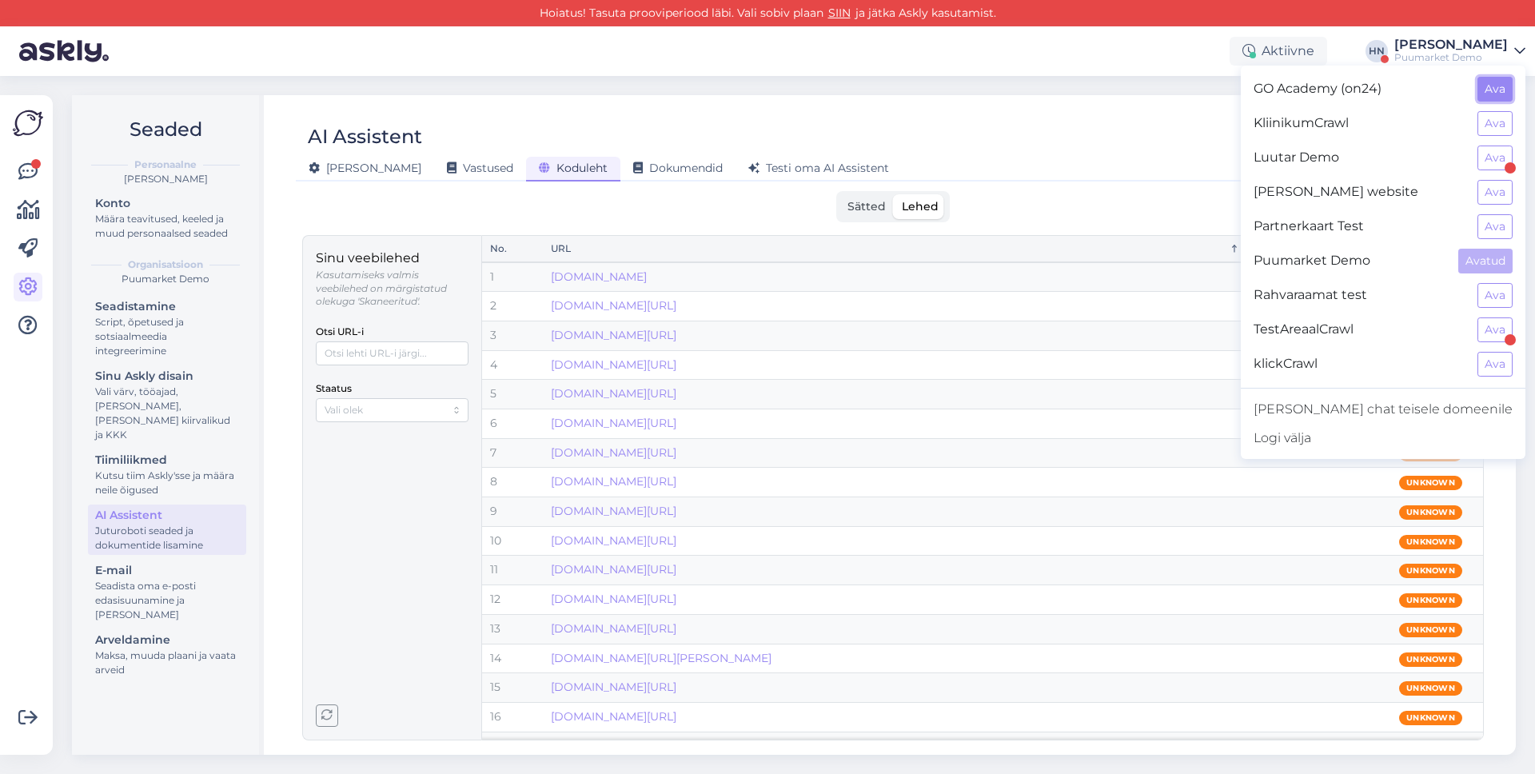
click at [1488, 97] on button "Ava" at bounding box center [1494, 89] width 35 height 25
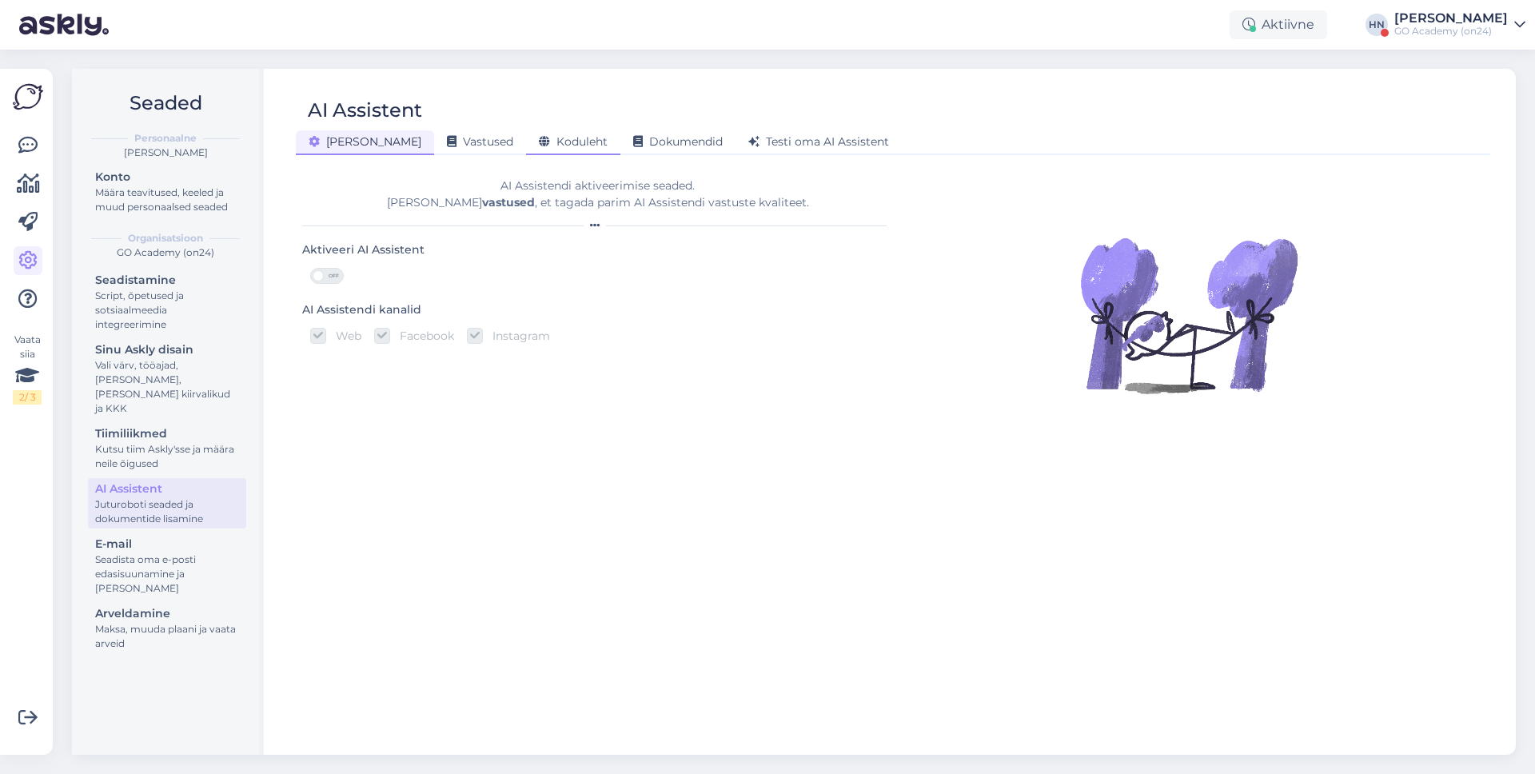
click at [539, 143] on span "Koduleht" at bounding box center [573, 141] width 69 height 14
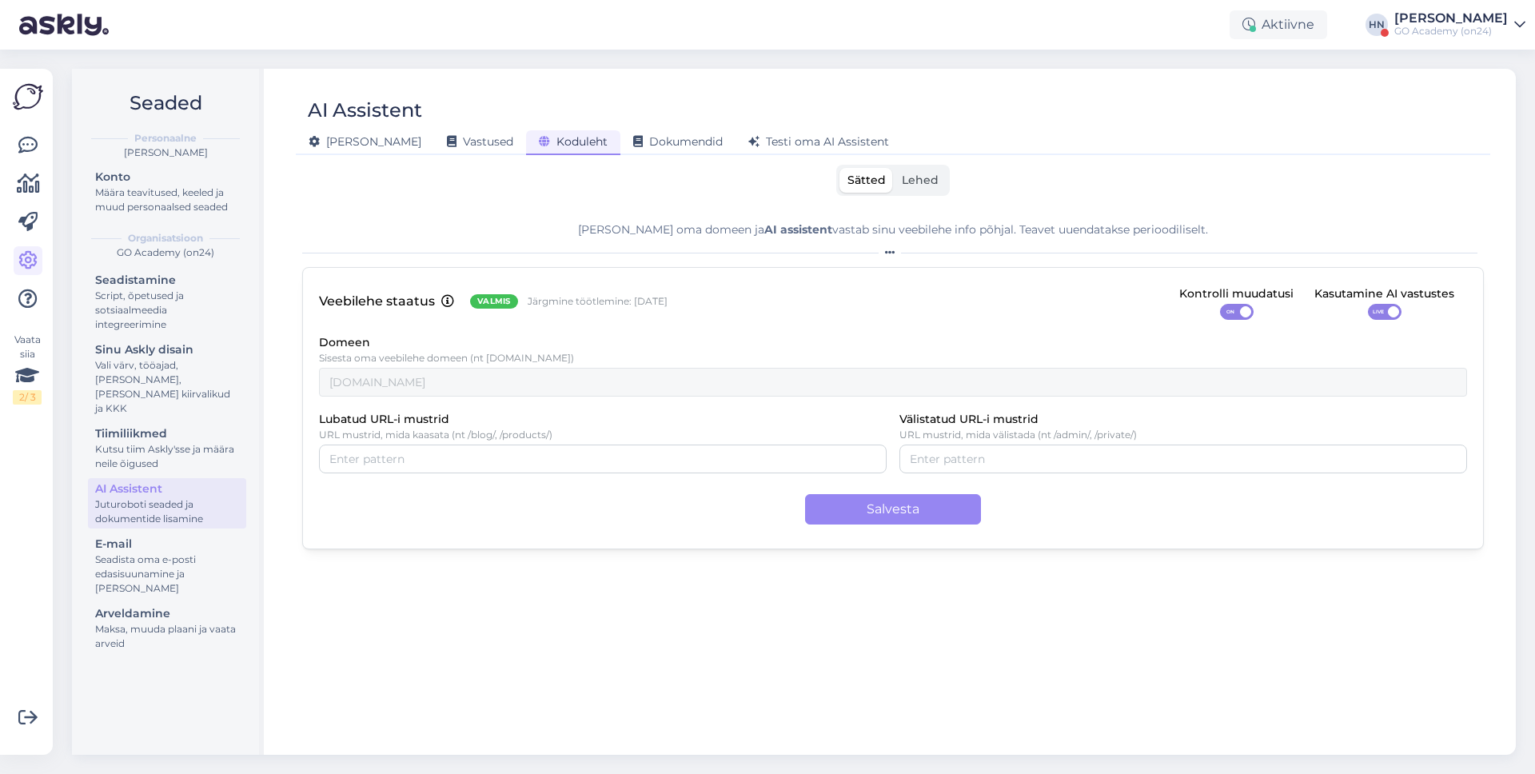
click at [924, 187] on label "Lehed" at bounding box center [920, 180] width 53 height 25
click at [894, 168] on input "Lehed" at bounding box center [894, 168] width 0 height 0
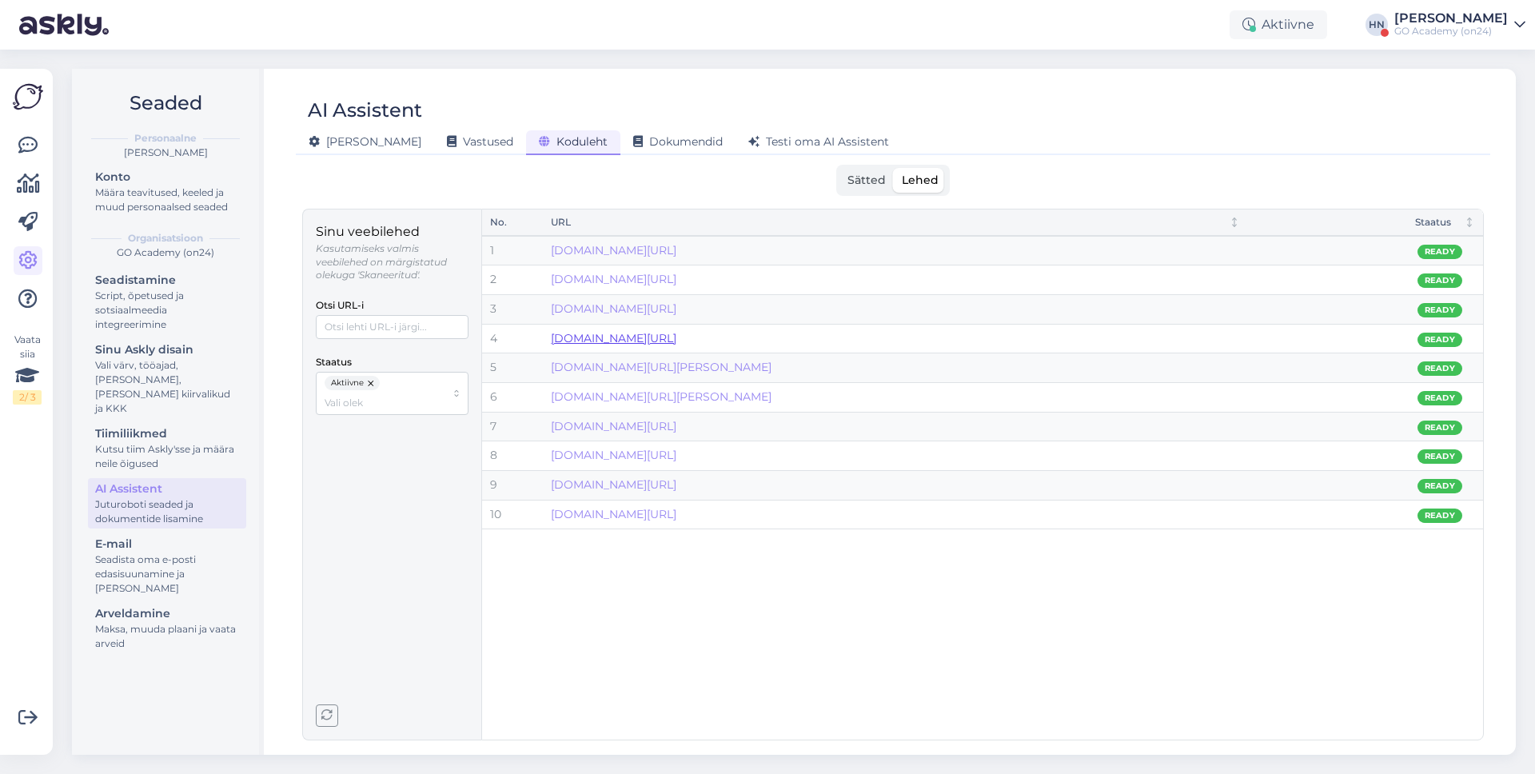
click at [676, 341] on link "[DOMAIN_NAME][URL]" at bounding box center [614, 338] width 126 height 14
click at [793, 126] on div "[PERSON_NAME] Vastused Koduleht Dokumendid [PERSON_NAME] oma AI Assistent" at bounding box center [885, 140] width 1178 height 28
click at [785, 141] on span "Testi oma AI Assistent" at bounding box center [818, 141] width 141 height 14
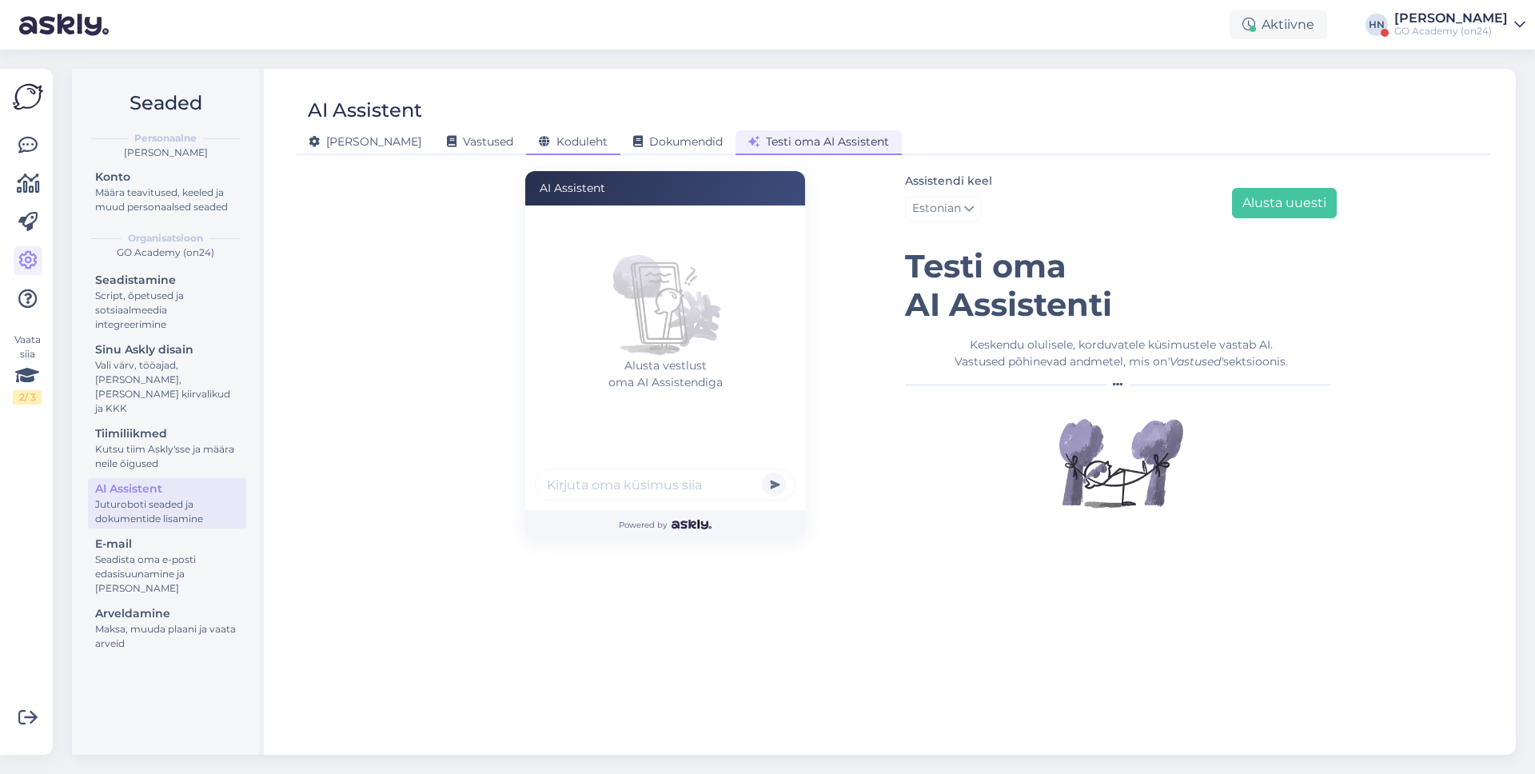
click at [539, 144] on span "Koduleht" at bounding box center [573, 141] width 69 height 14
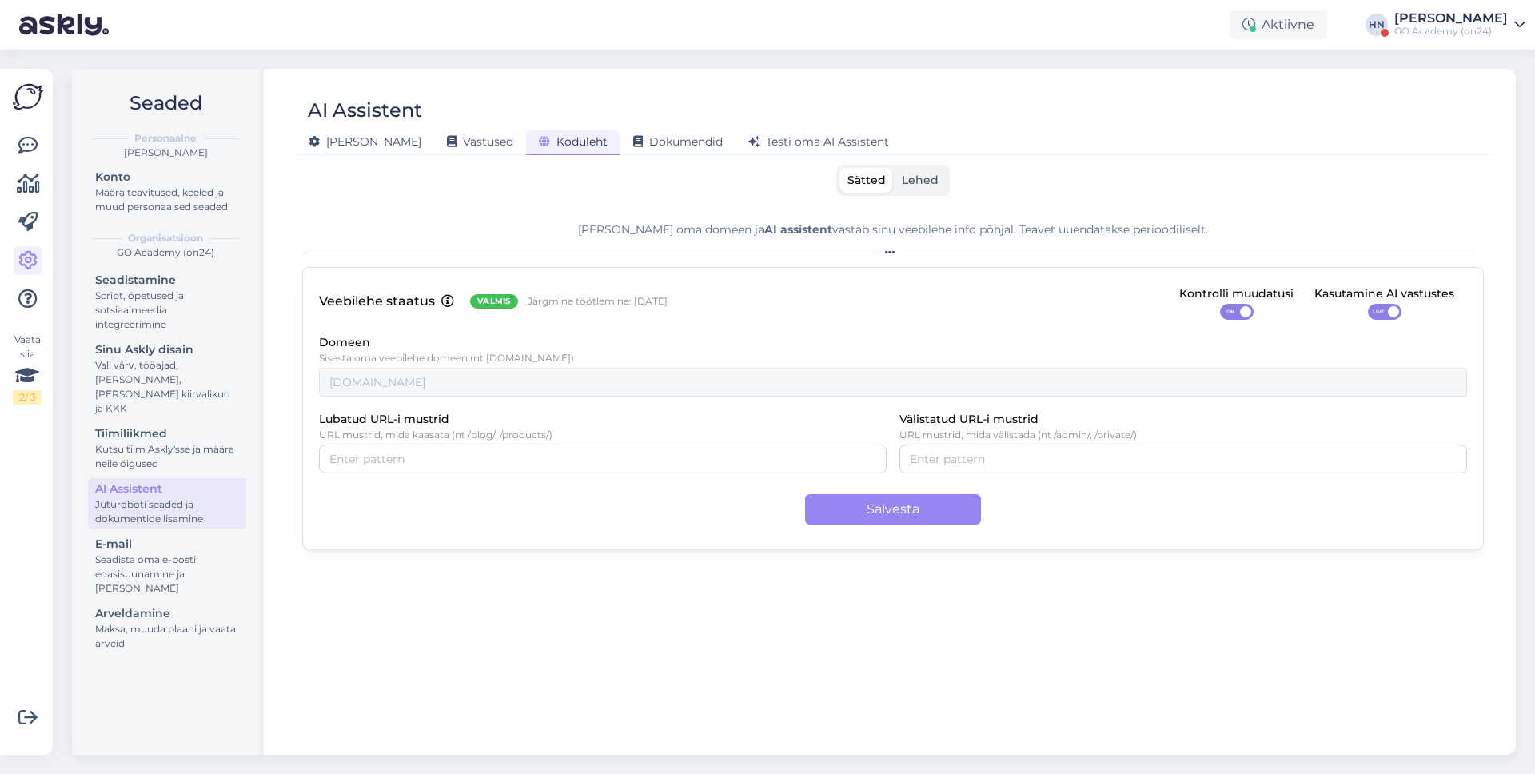
click at [783, 122] on div "AI Assistent" at bounding box center [885, 110] width 1178 height 30
click at [772, 138] on span "Testi oma AI Assistent" at bounding box center [818, 141] width 141 height 14
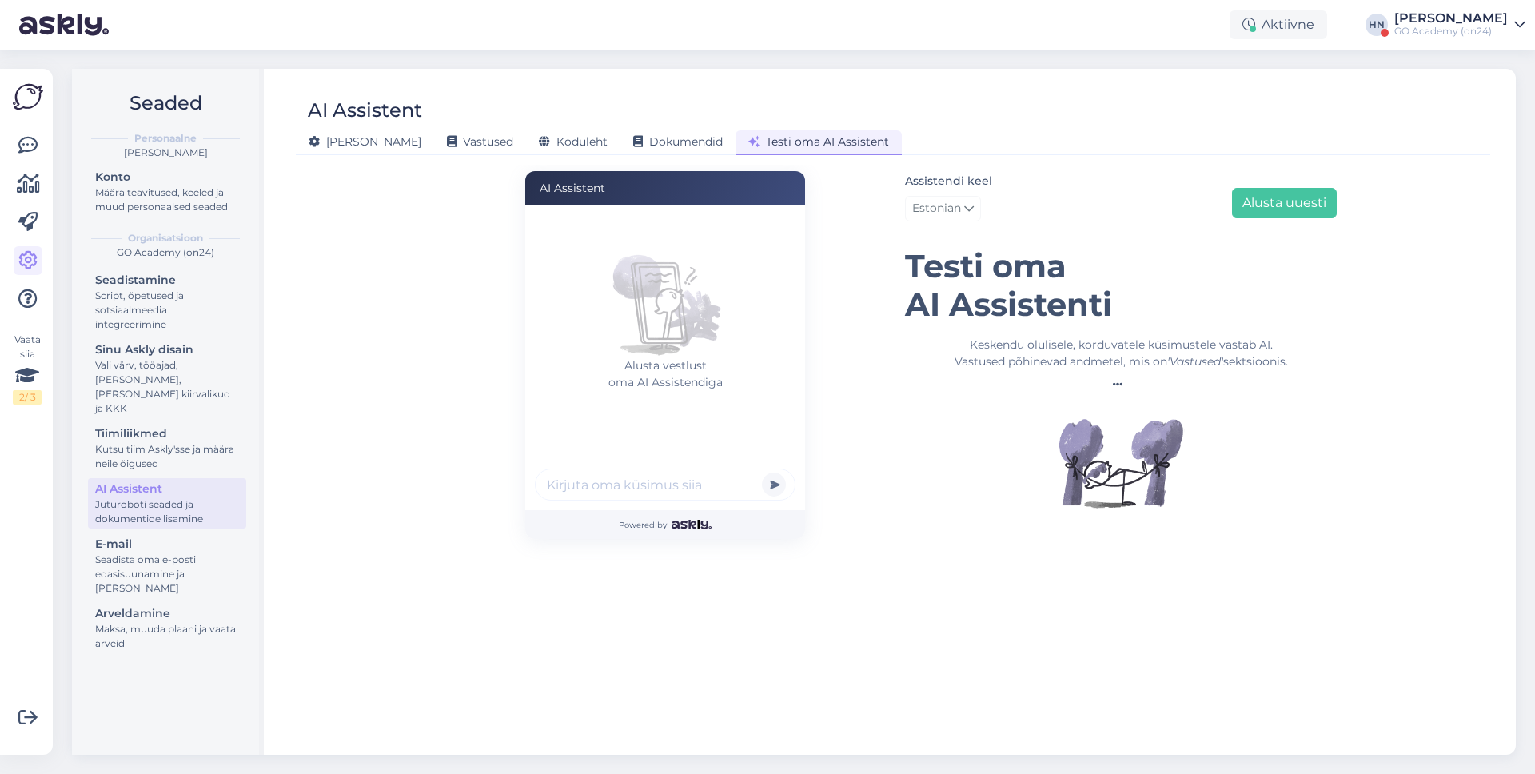
click at [664, 472] on input "text" at bounding box center [665, 484] width 261 height 32
paste input "[MEDICAL_DATA][PERSON_NAME]"
type input "[PERSON_NAME] on ?"
click at [762, 472] on button "submit" at bounding box center [774, 484] width 24 height 24
